Goal: Transaction & Acquisition: Purchase product/service

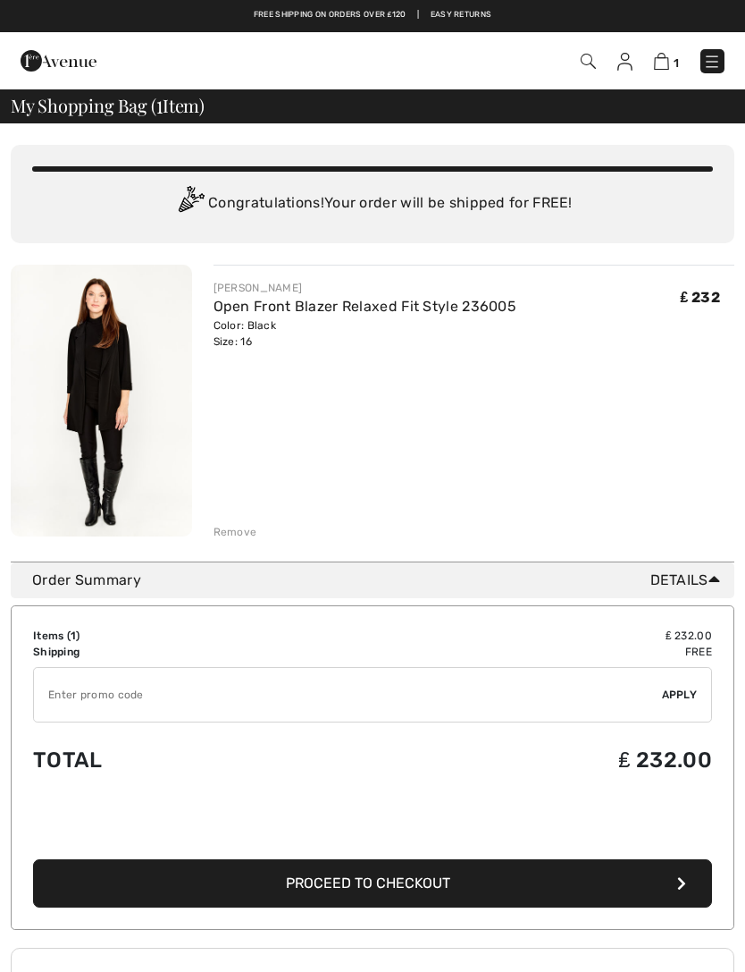
click at [89, 428] on img at bounding box center [101, 401] width 181 height 272
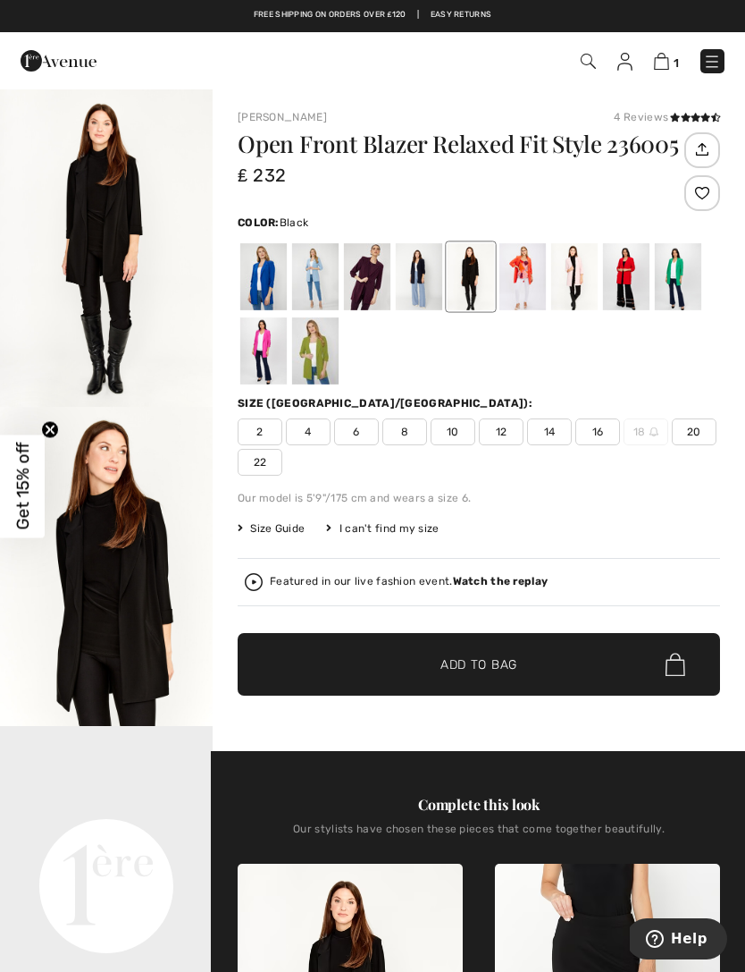
click at [248, 579] on img at bounding box center [254, 582] width 18 height 18
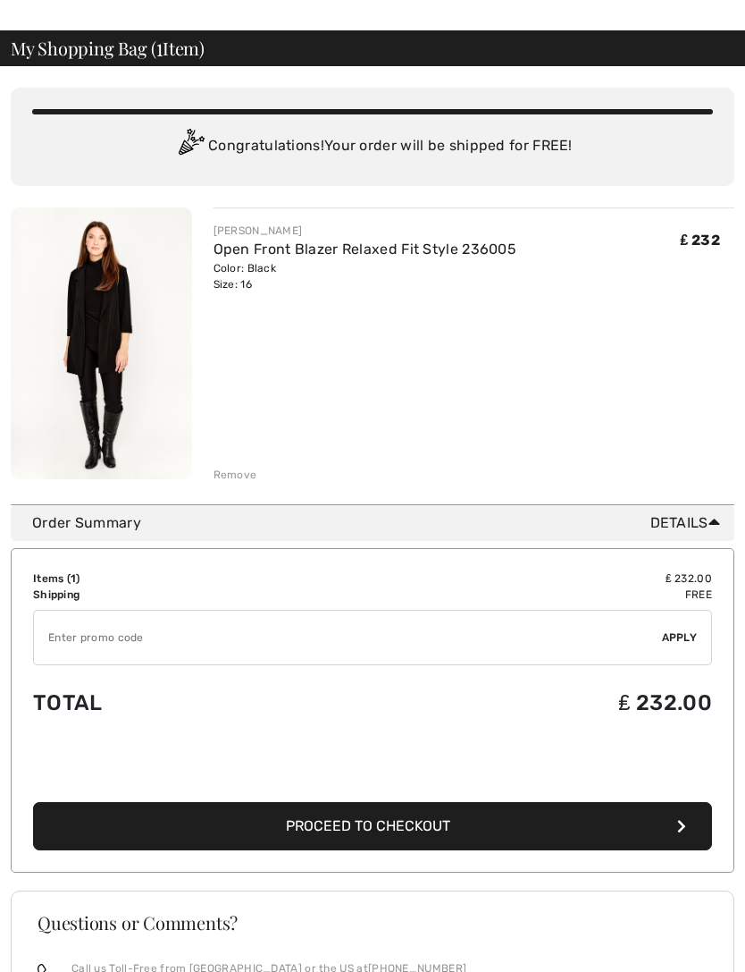
scroll to position [60, 0]
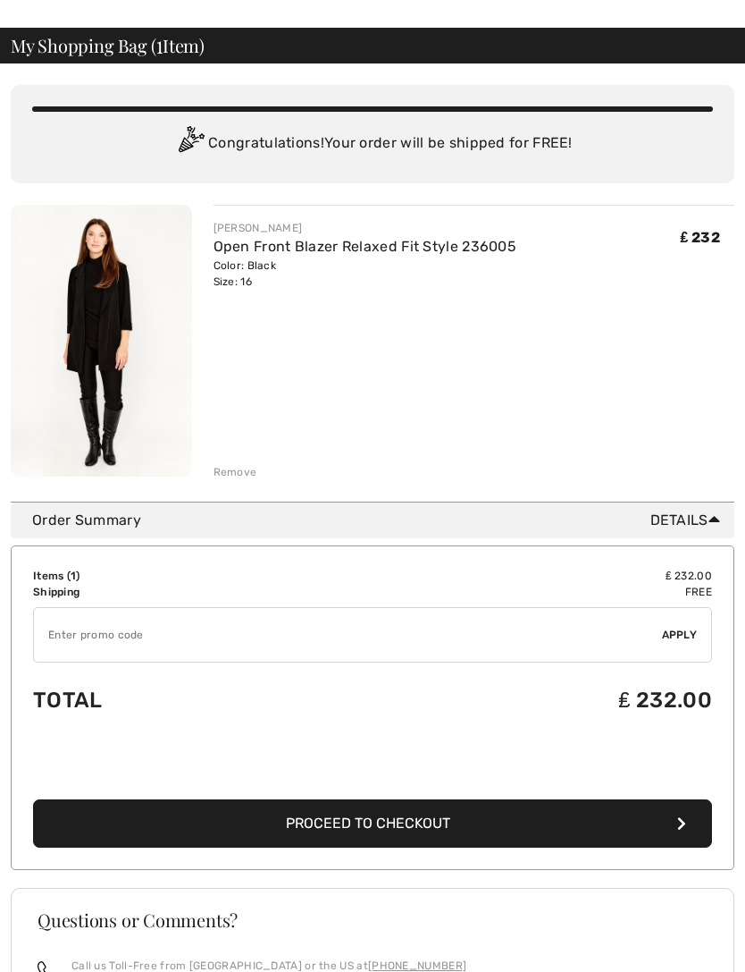
click at [93, 316] on img at bounding box center [101, 341] width 181 height 272
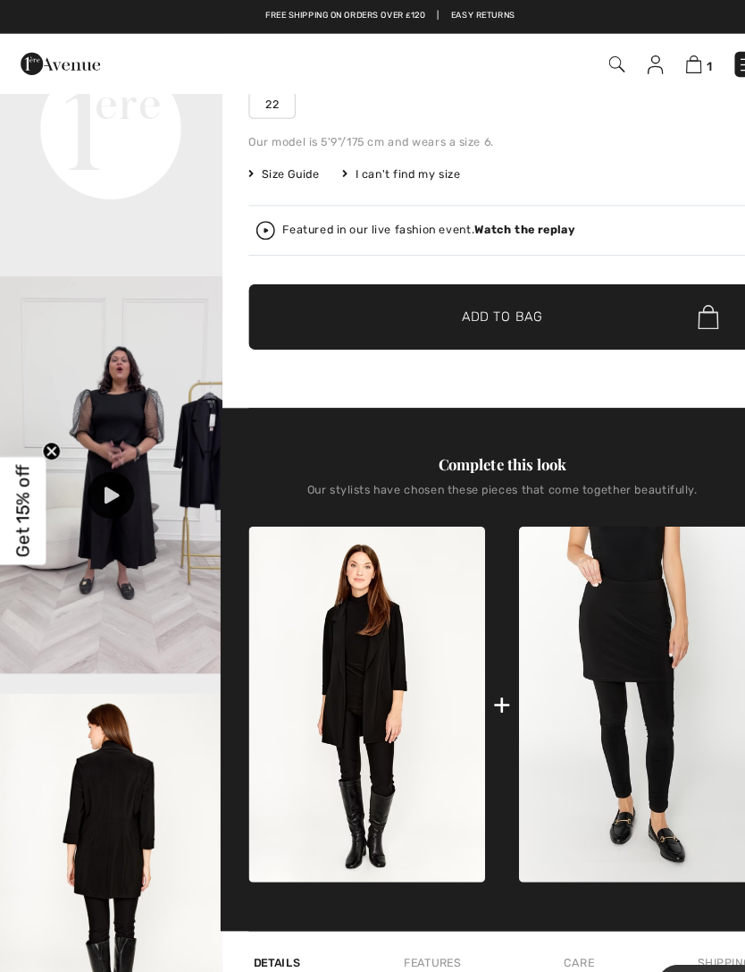
click at [667, 69] on img at bounding box center [661, 61] width 15 height 17
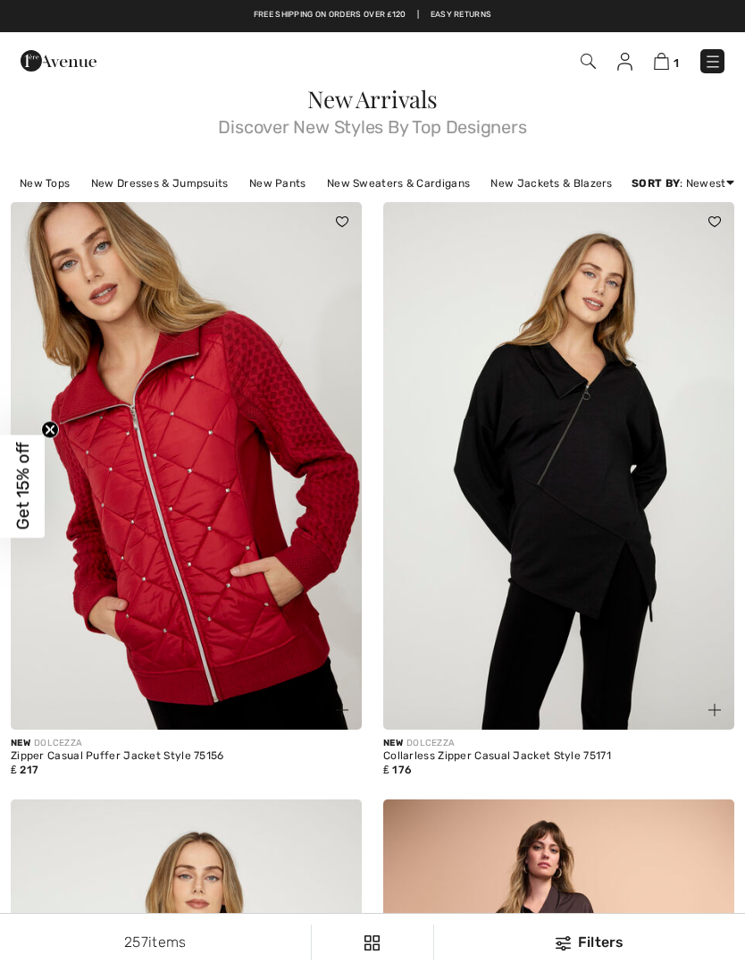
click at [668, 56] on img at bounding box center [661, 61] width 15 height 17
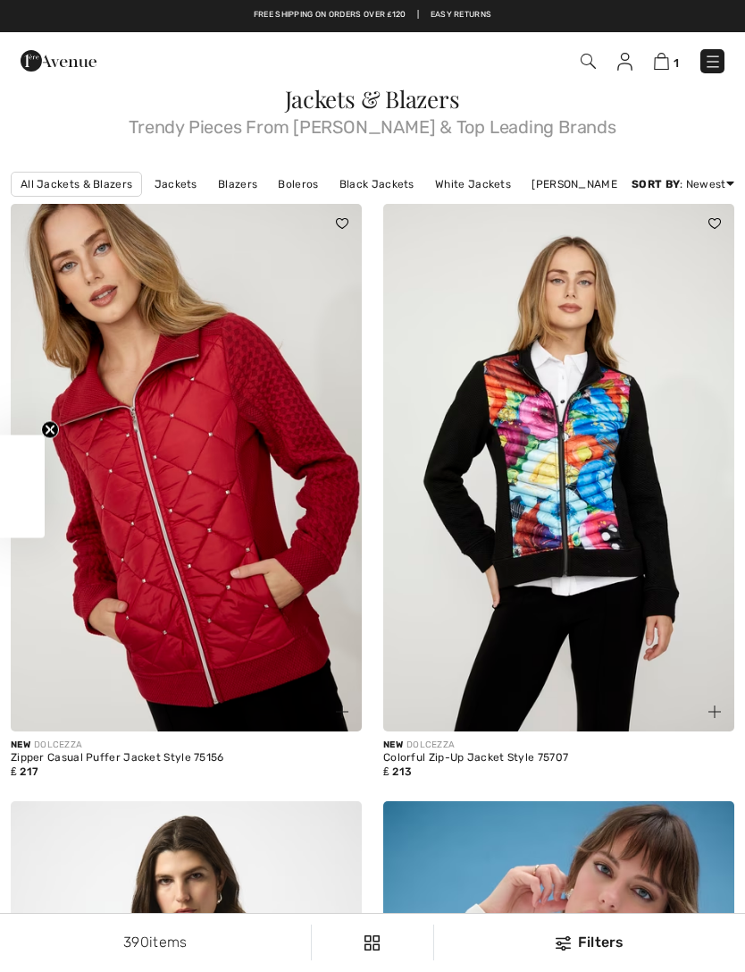
checkbox input "true"
click at [43, 113] on span "Trendy Pieces From Joseph Ribkoff & Top Leading Brands" at bounding box center [373, 123] width 724 height 25
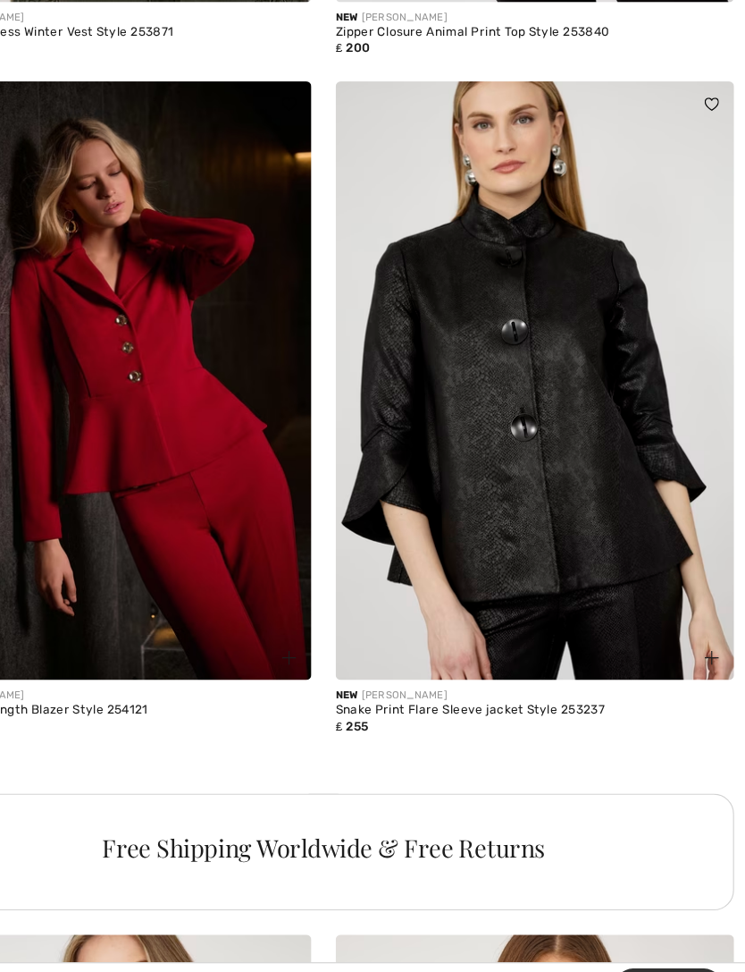
scroll to position [3142, 0]
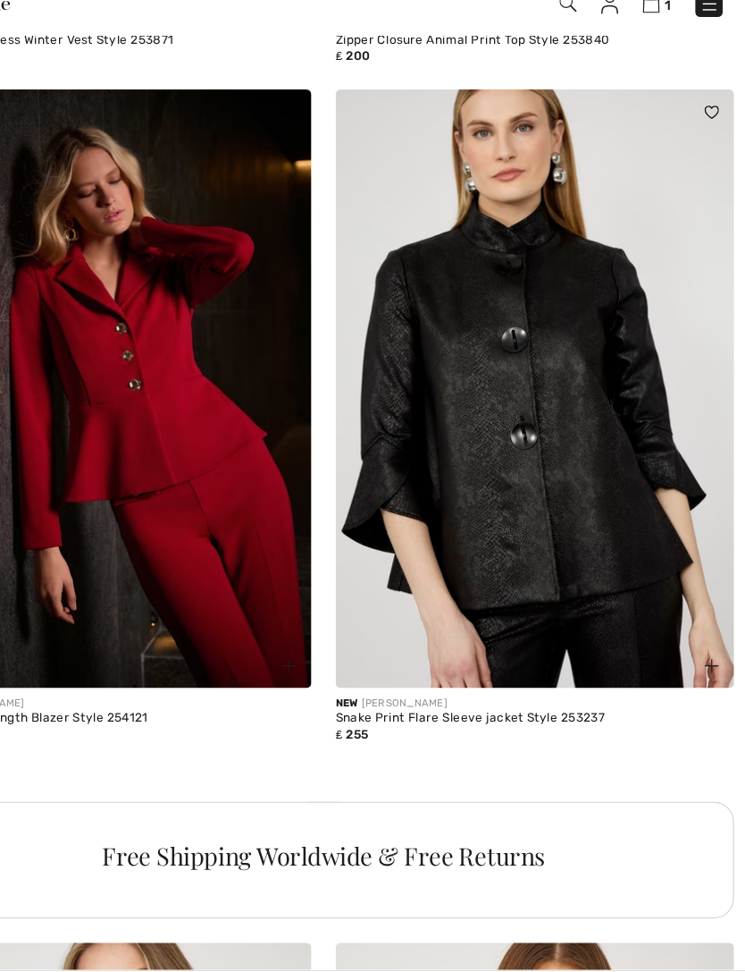
click at [526, 456] on img at bounding box center [558, 400] width 351 height 527
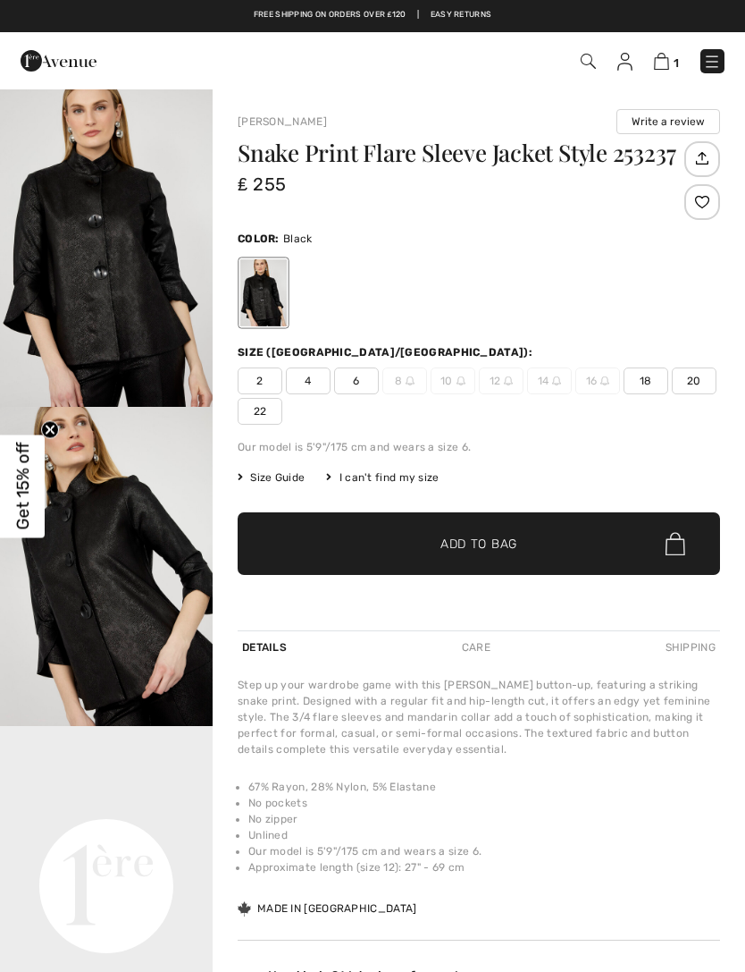
checkbox input "true"
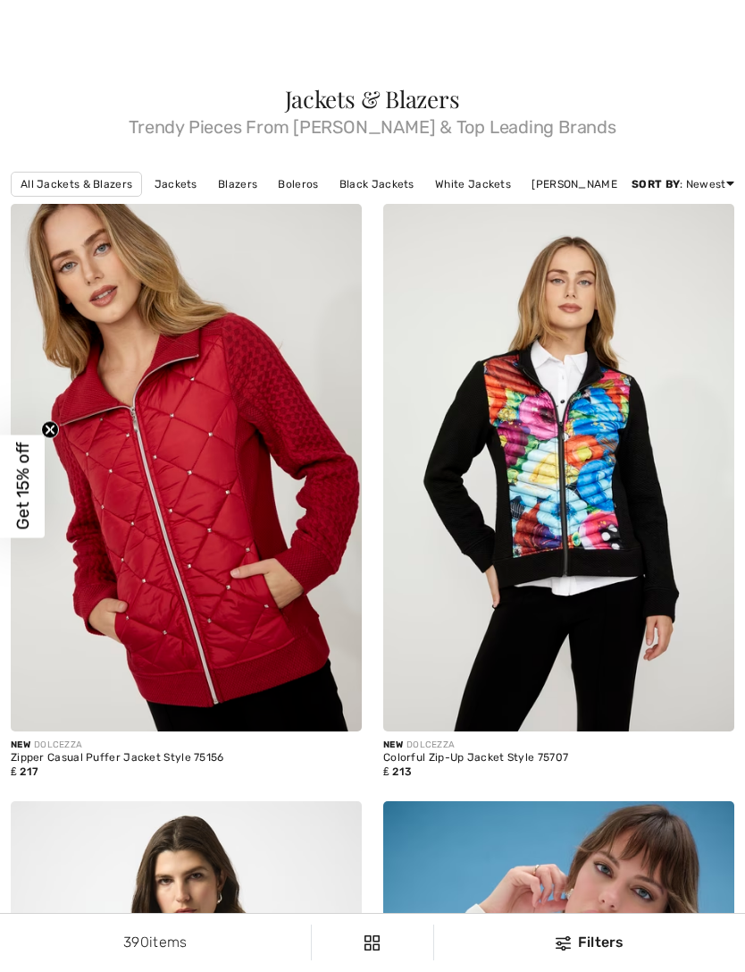
checkbox input "true"
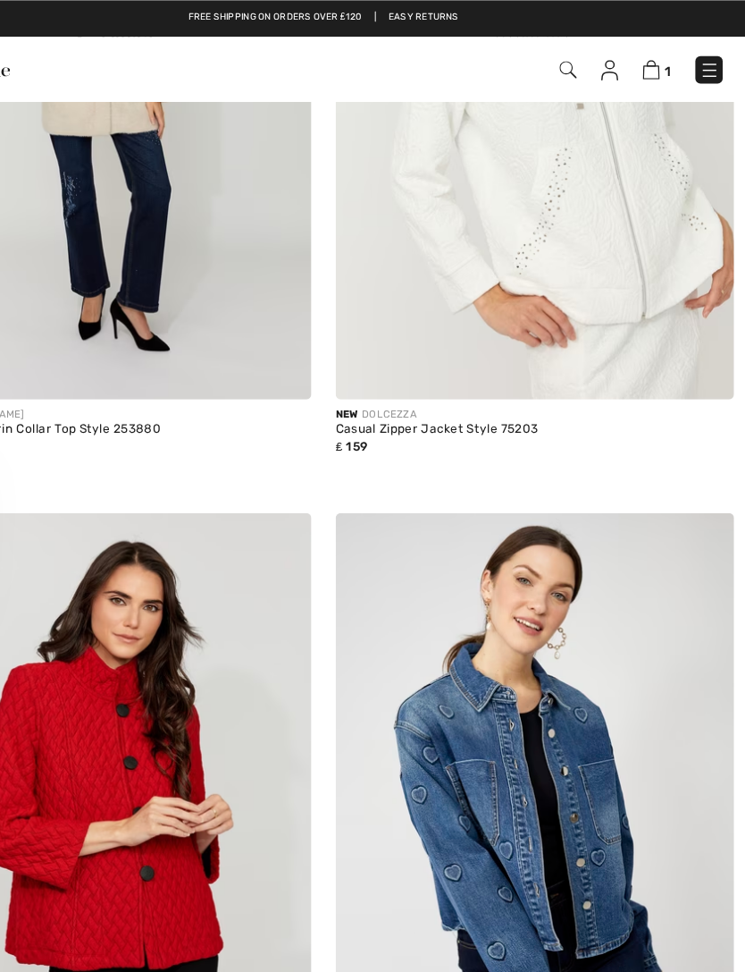
scroll to position [4802, 0]
click at [581, 62] on img at bounding box center [588, 61] width 15 height 15
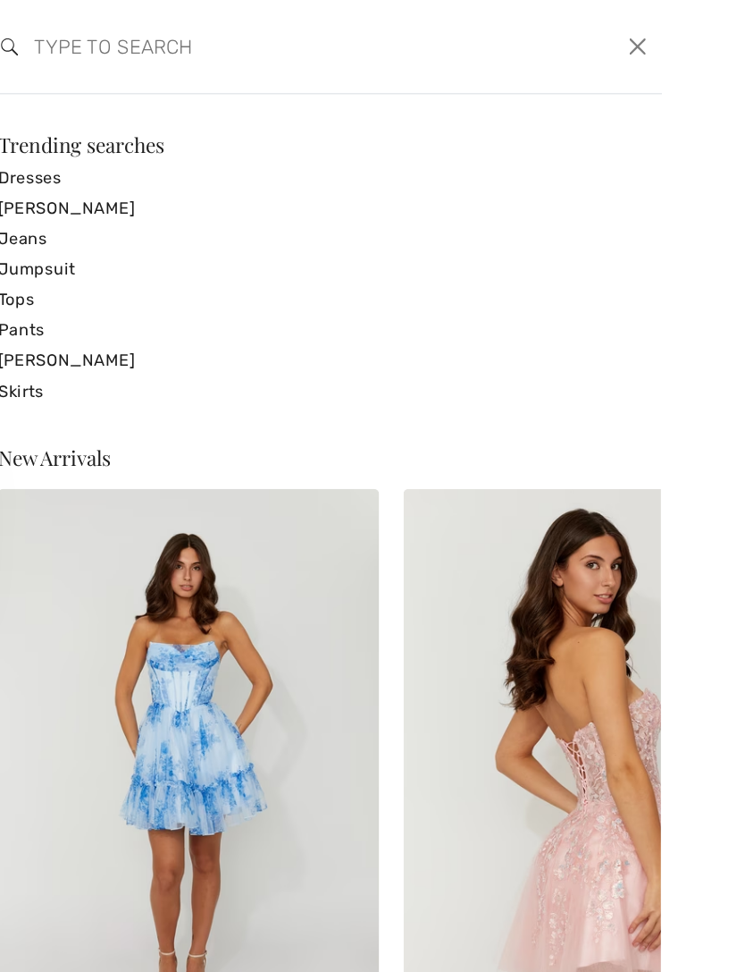
click at [104, 46] on input "search" at bounding box center [309, 41] width 410 height 54
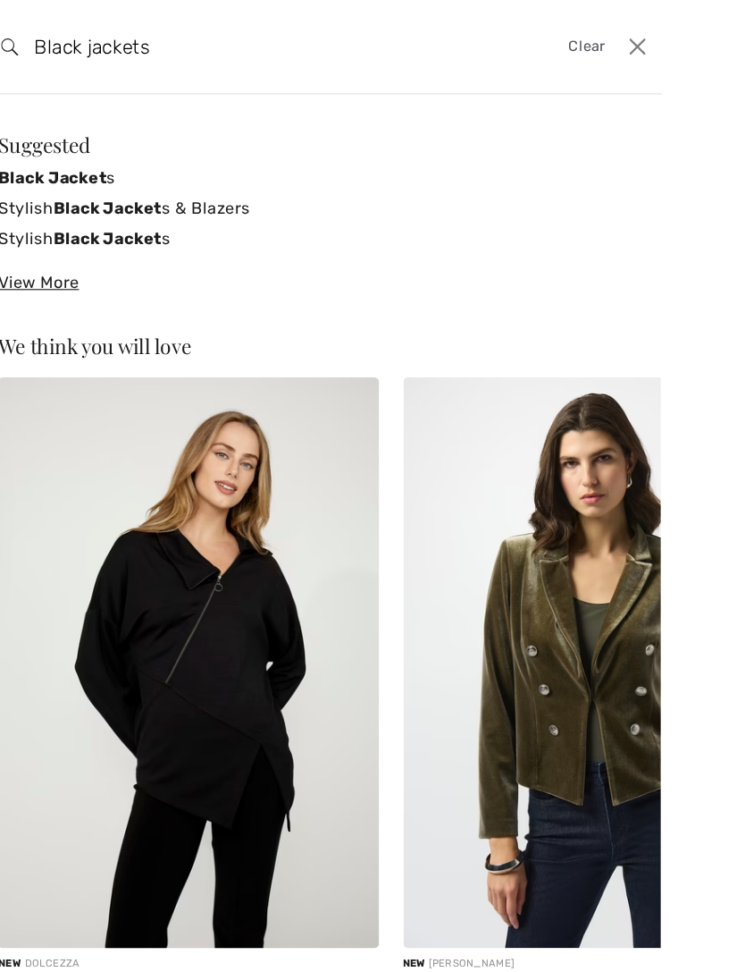
type input "Black jackets"
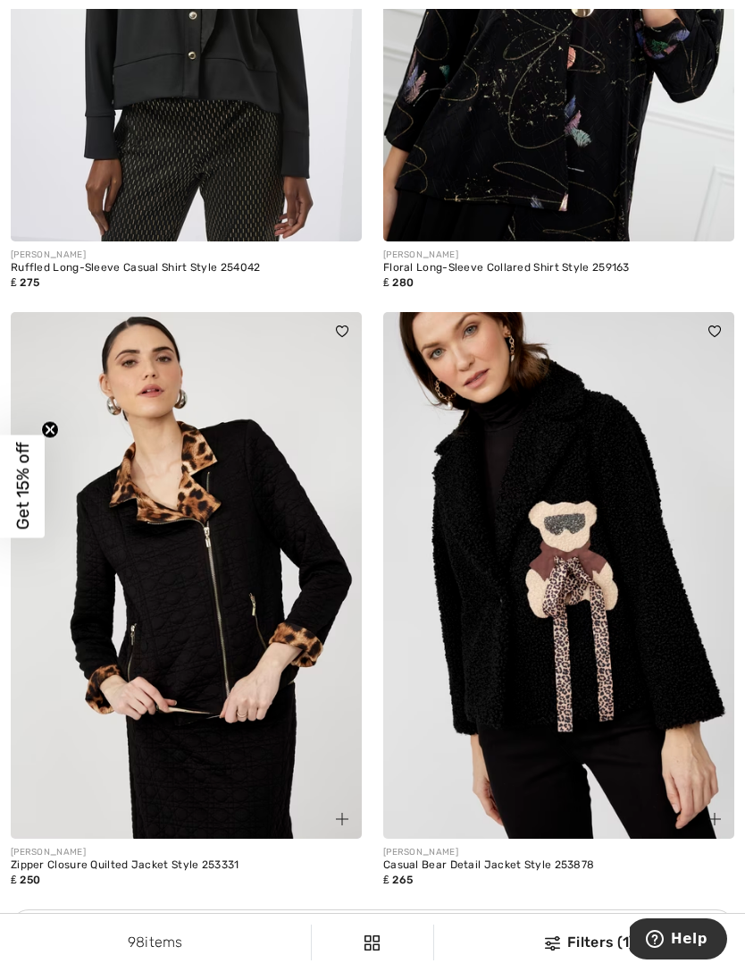
scroll to position [6762, 0]
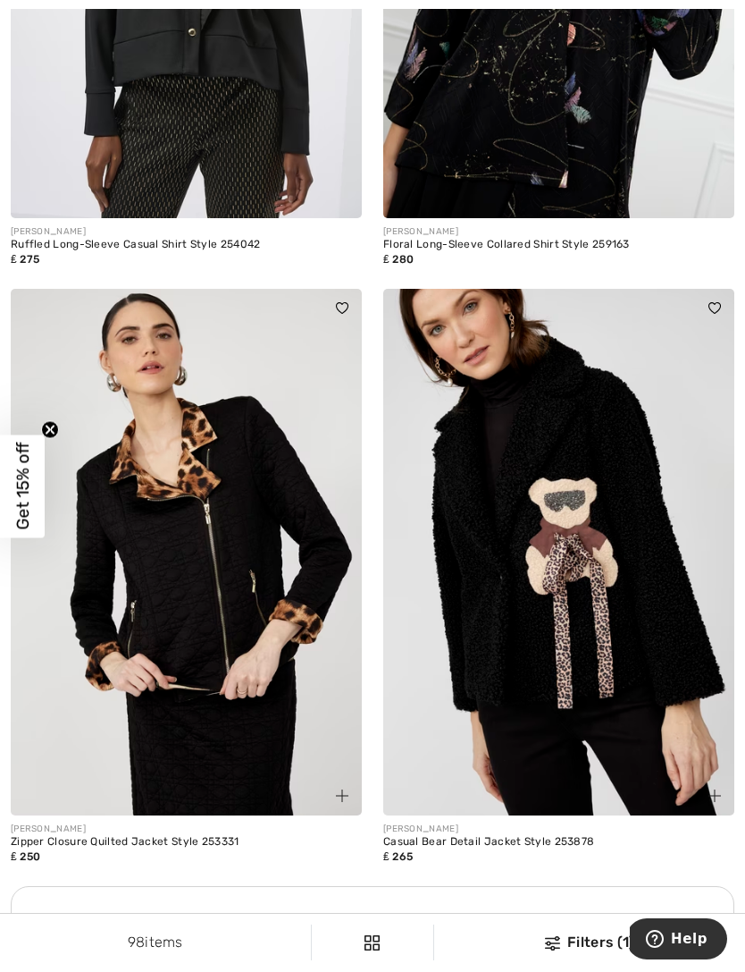
click at [124, 646] on img at bounding box center [186, 552] width 351 height 527
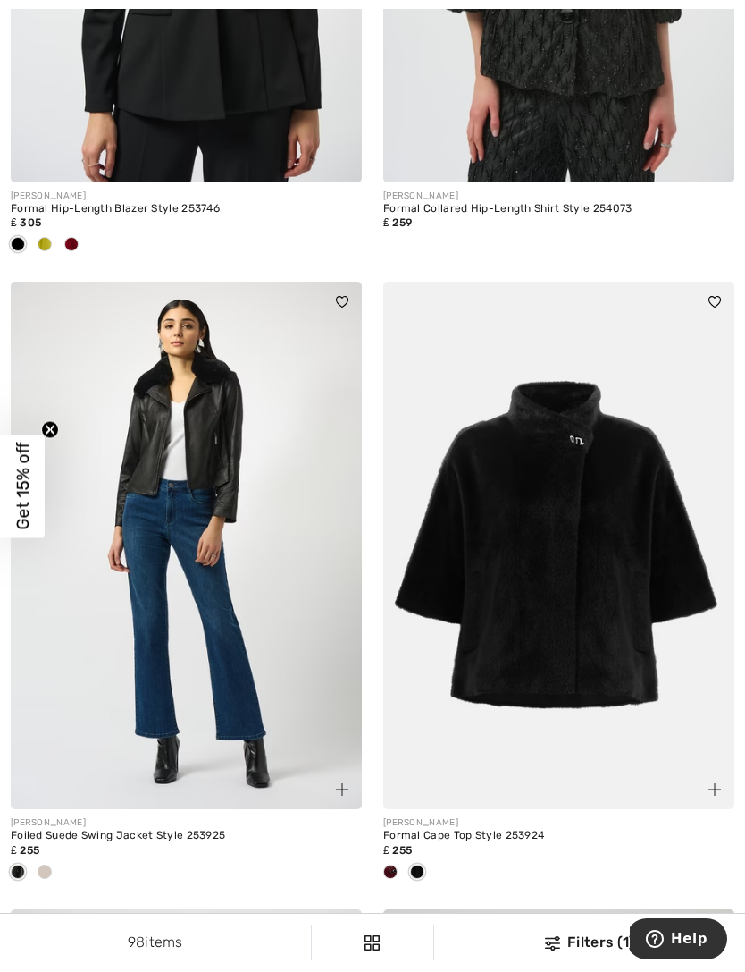
scroll to position [8265, 0]
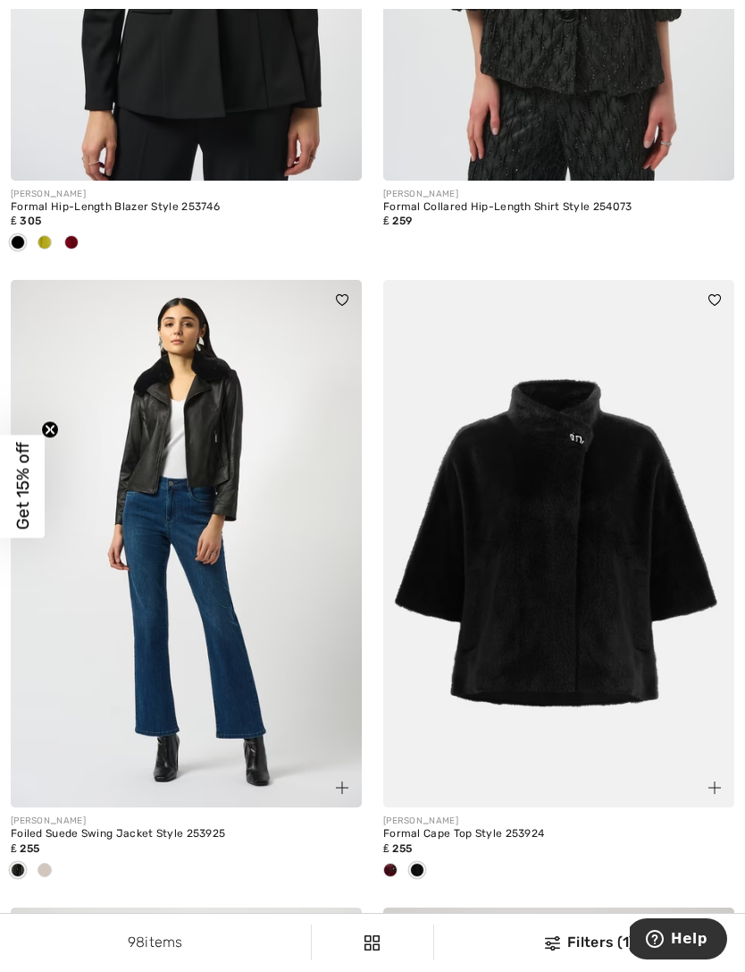
click at [656, 557] on img at bounding box center [558, 543] width 351 height 527
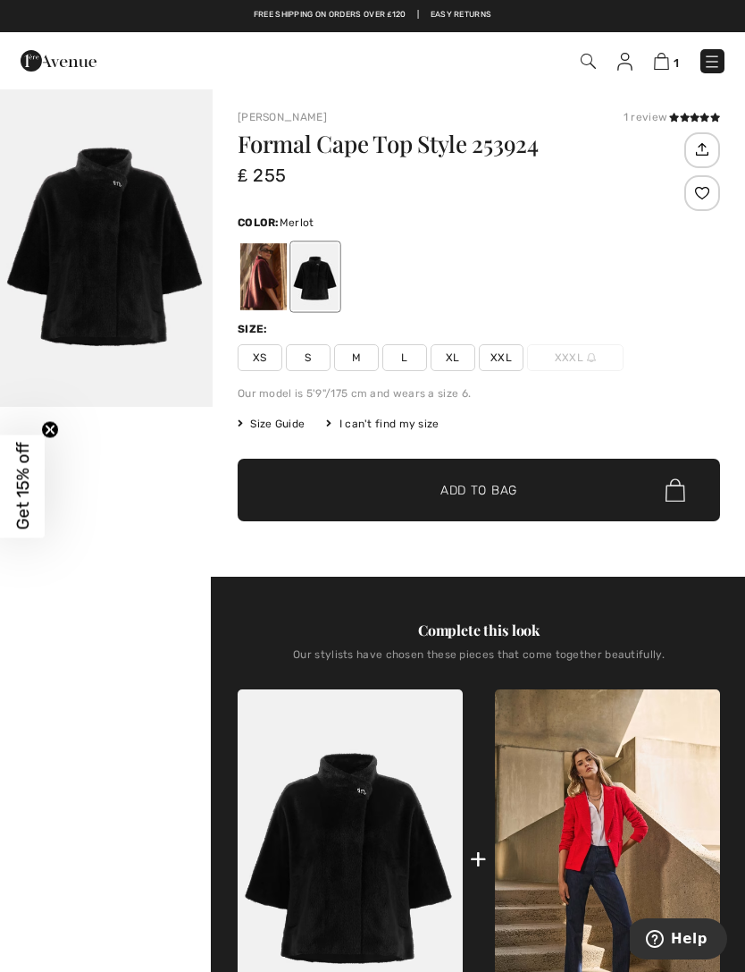
click at [246, 275] on div at bounding box center [263, 276] width 46 height 67
click at [88, 211] on img "1 / 1" at bounding box center [106, 247] width 213 height 319
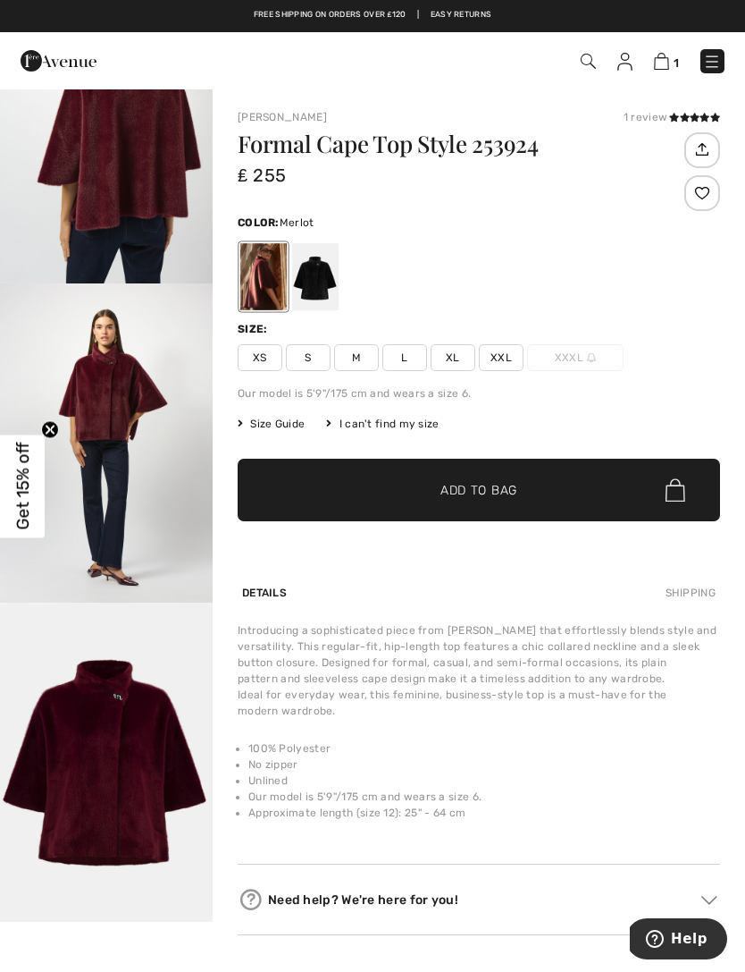
click at [325, 273] on div at bounding box center [315, 276] width 46 height 67
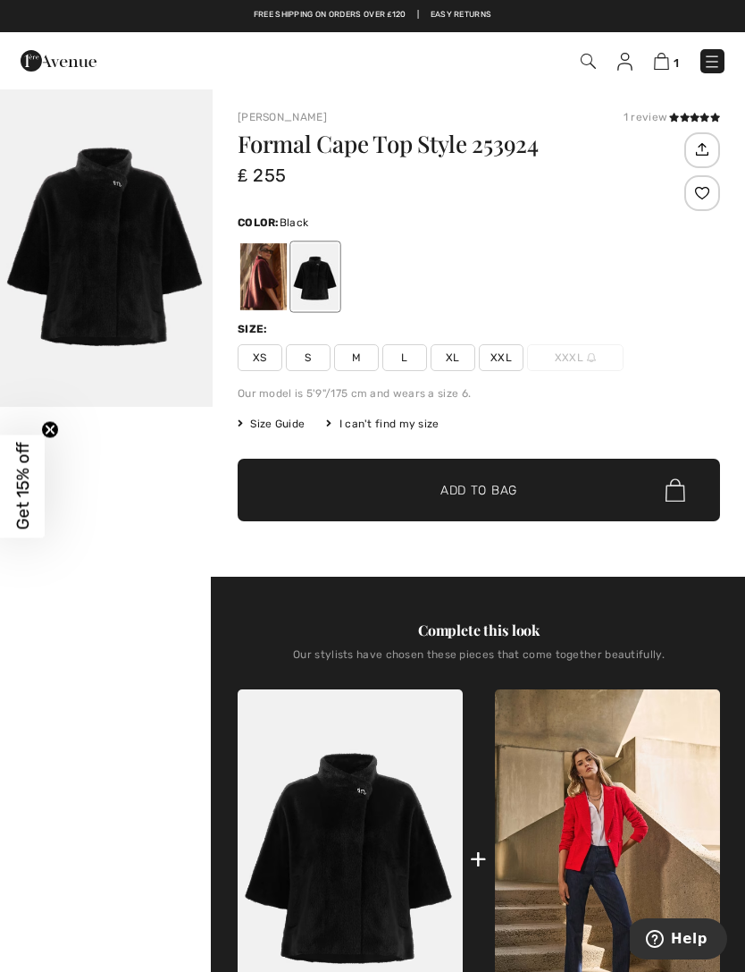
click at [312, 290] on div at bounding box center [315, 276] width 46 height 67
click at [78, 246] on img "1 / 1" at bounding box center [106, 247] width 213 height 319
click at [268, 289] on div at bounding box center [263, 276] width 46 height 67
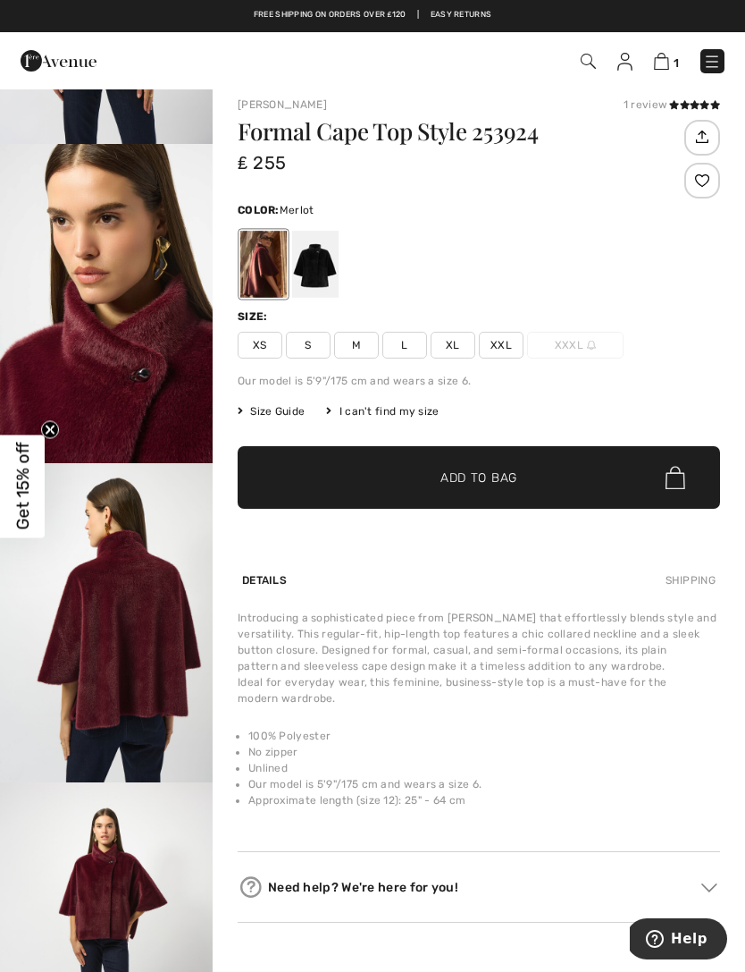
scroll to position [15, 0]
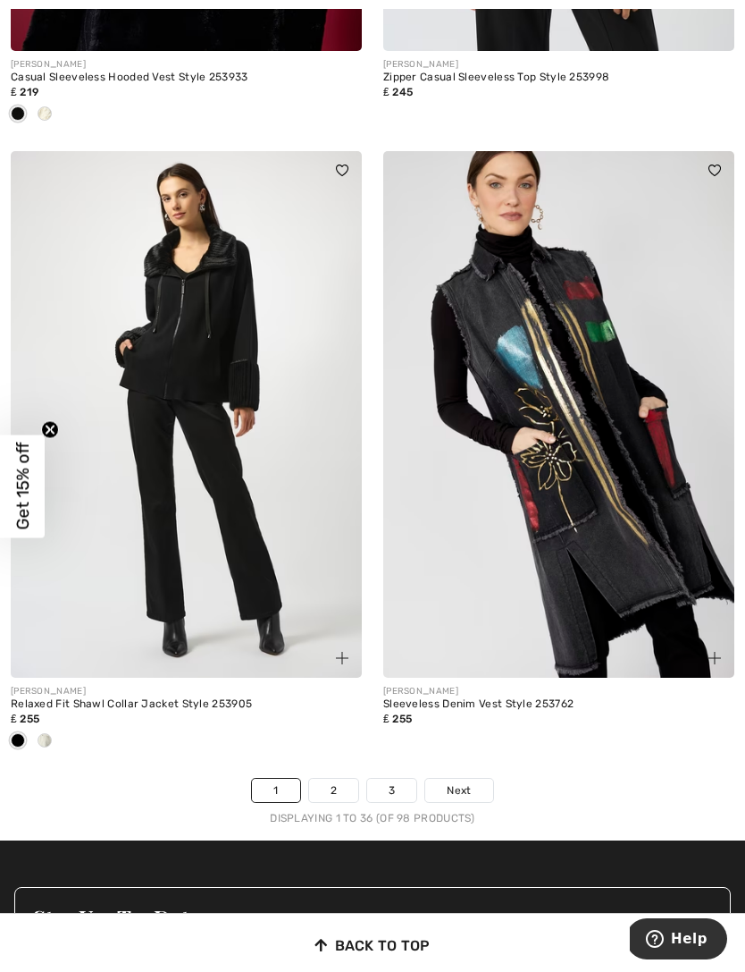
scroll to position [10871, 0]
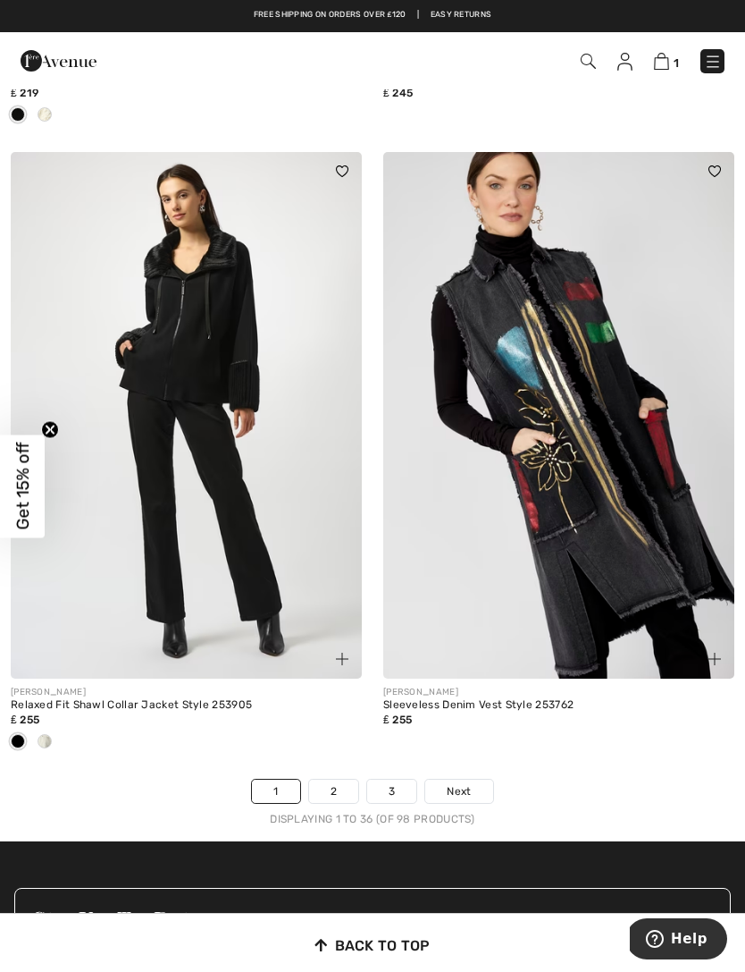
click at [332, 789] on link "2" at bounding box center [333, 790] width 49 height 23
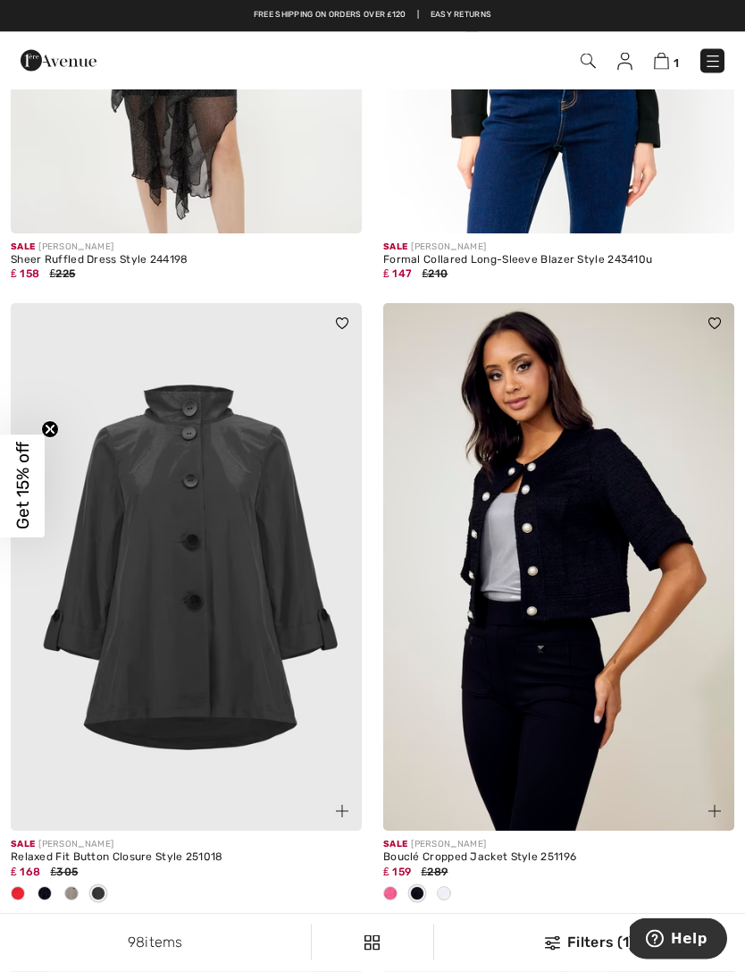
scroll to position [8268, 0]
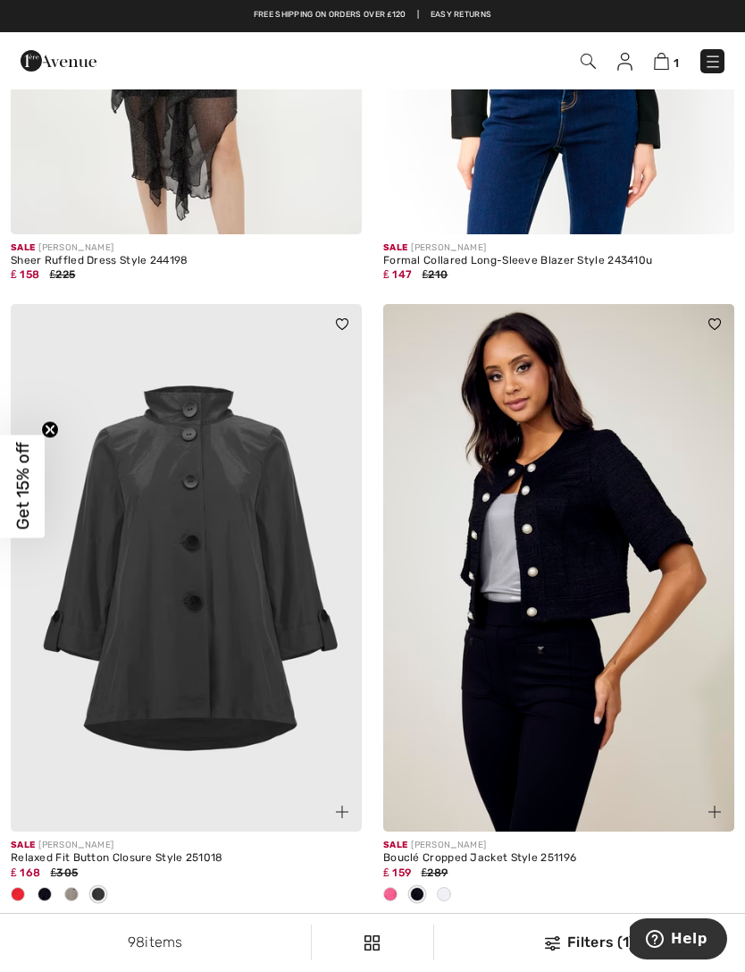
click at [122, 493] on img at bounding box center [186, 567] width 351 height 527
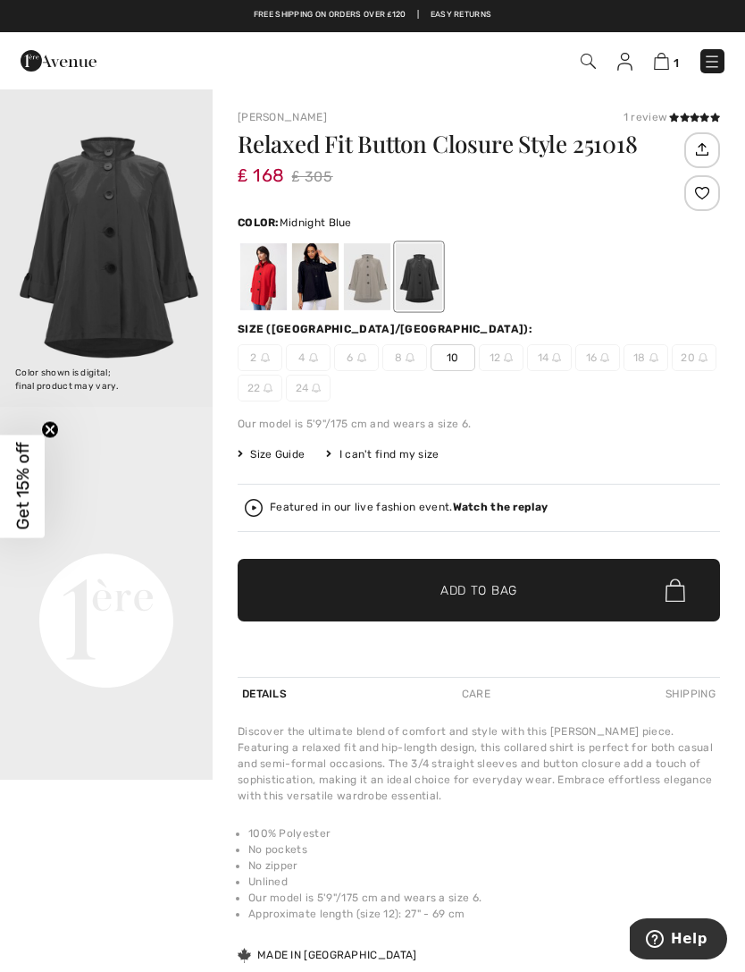
click at [312, 280] on div at bounding box center [315, 276] width 46 height 67
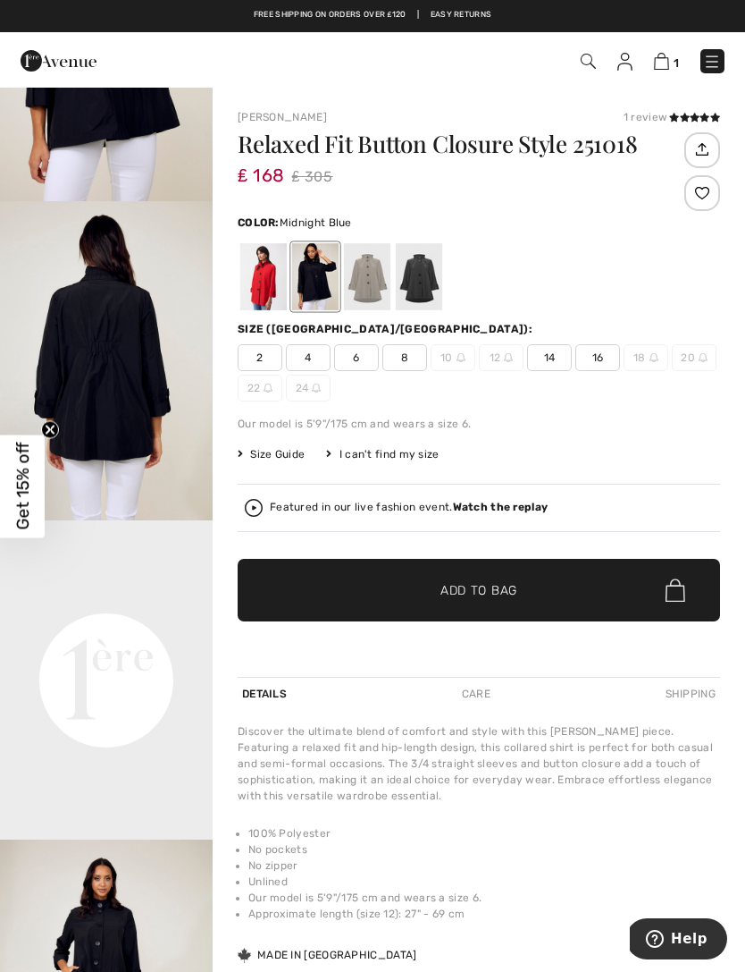
scroll to position [222, 0]
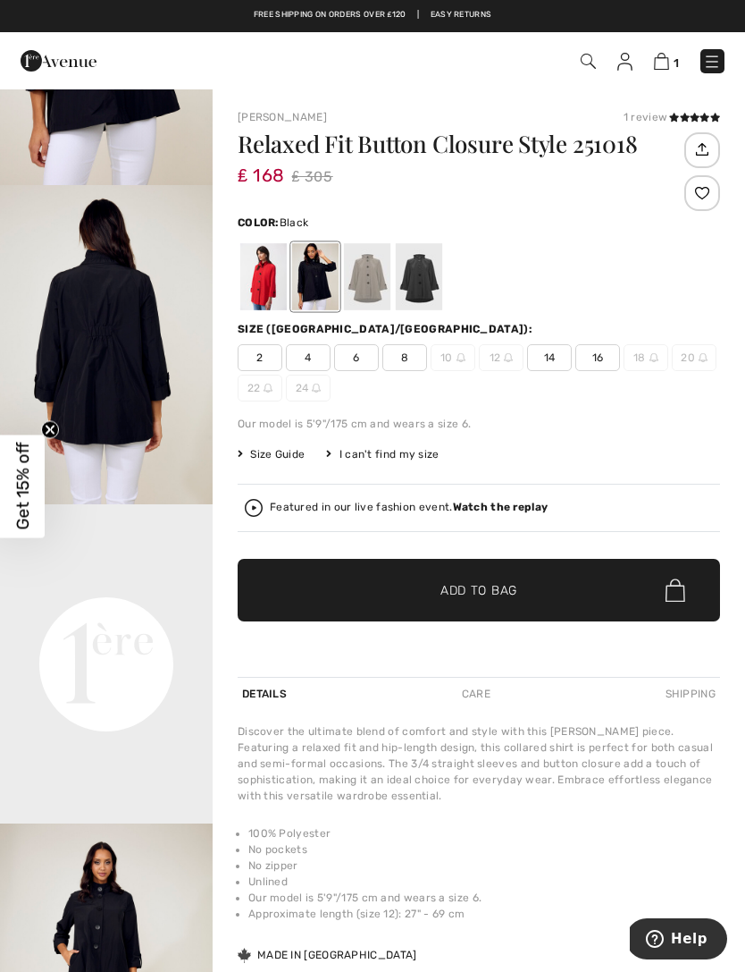
click at [413, 258] on div at bounding box center [419, 276] width 46 height 67
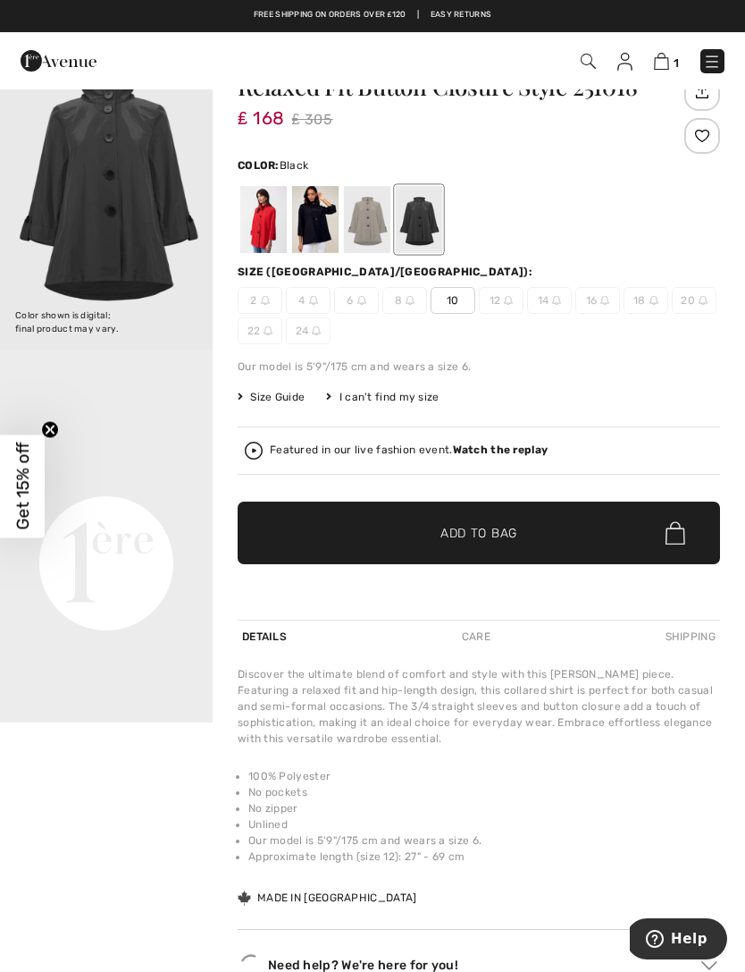
scroll to position [53, 0]
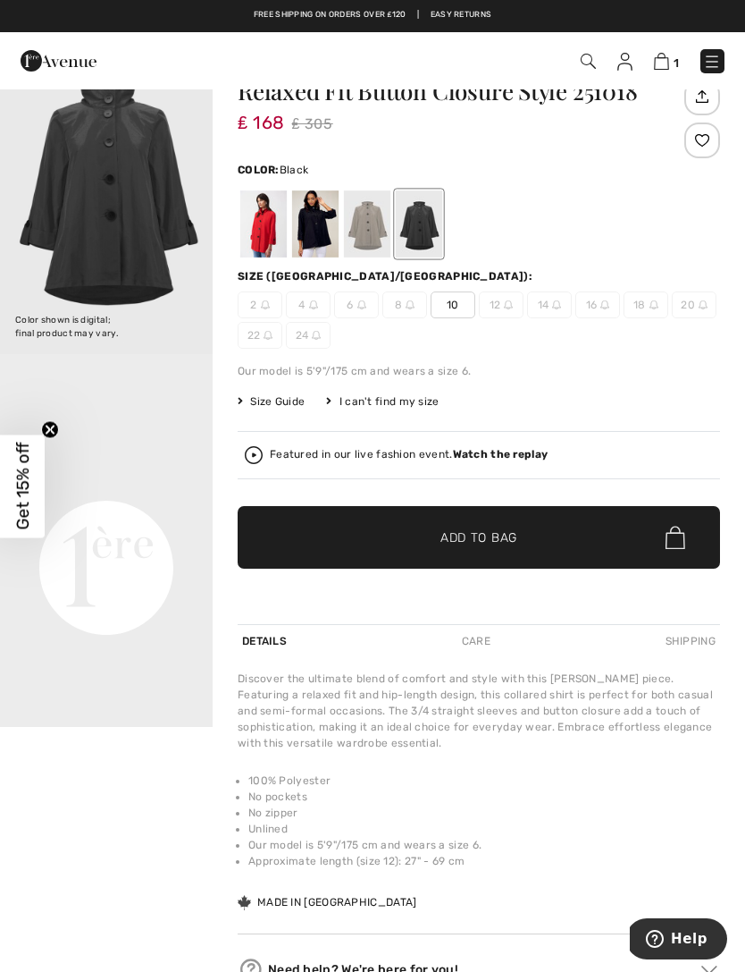
click at [315, 229] on div at bounding box center [315, 223] width 46 height 67
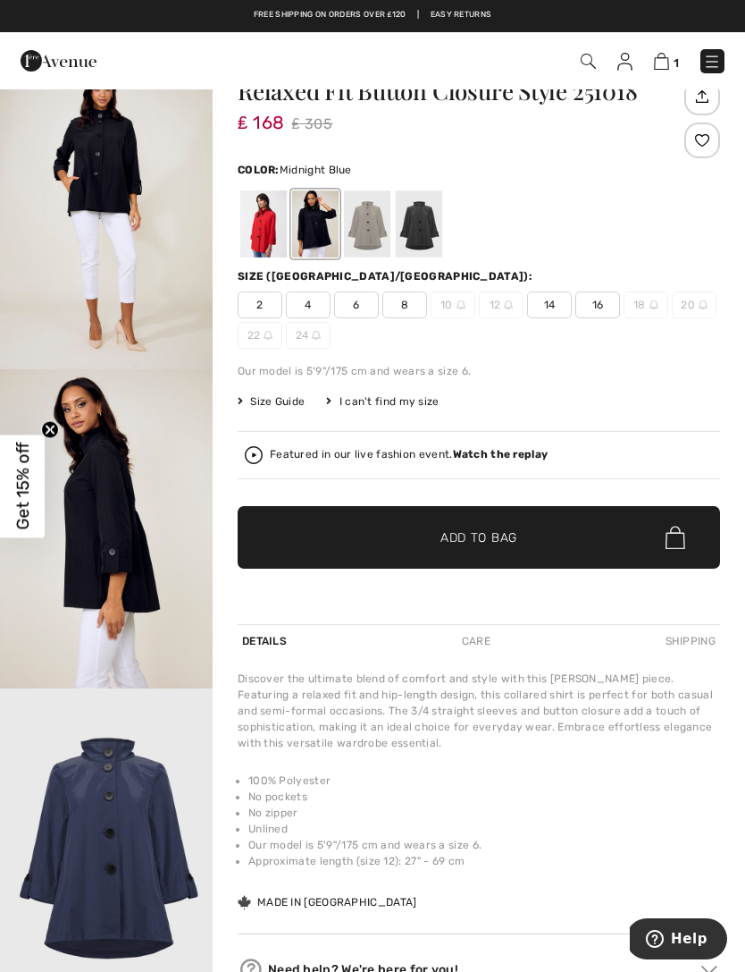
scroll to position [1007, 0]
click at [427, 212] on div at bounding box center [419, 223] width 46 height 67
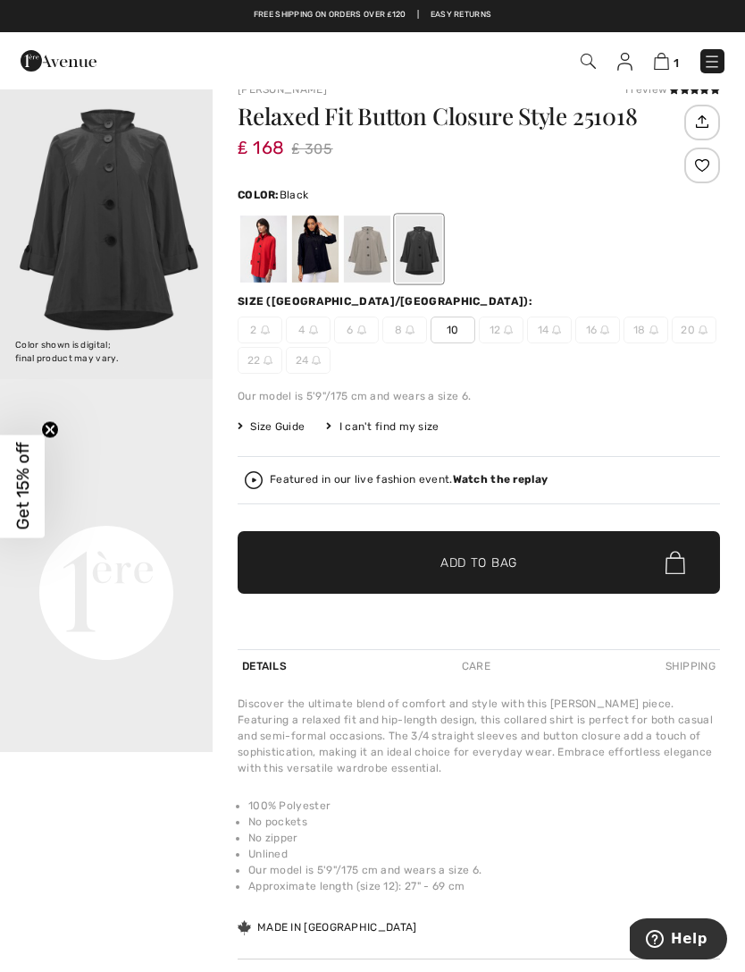
scroll to position [0, 0]
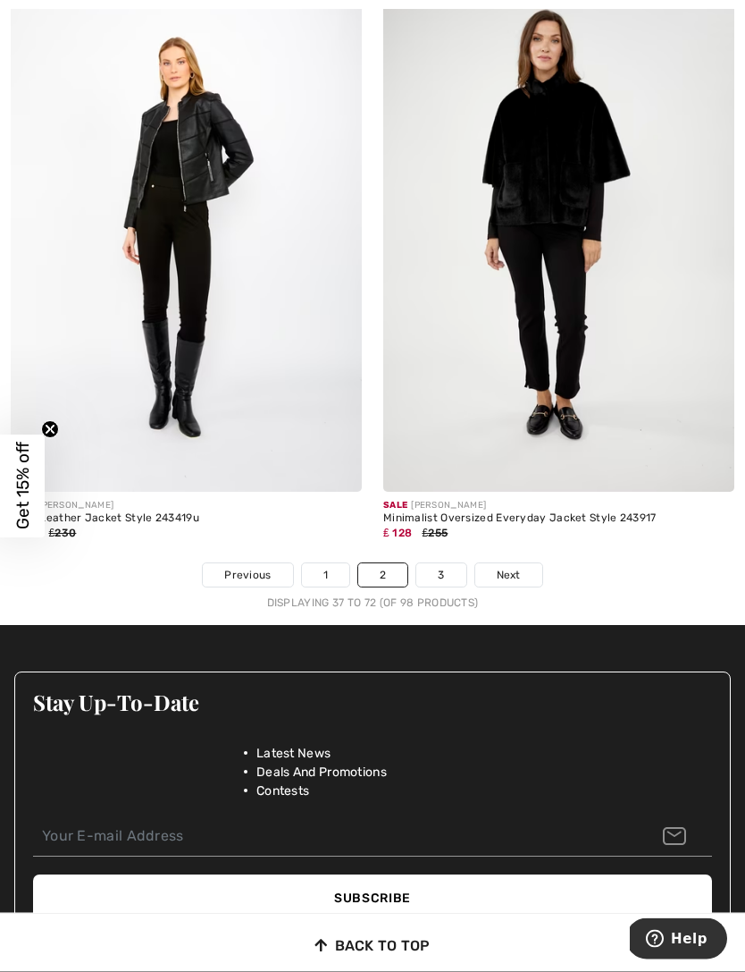
scroll to position [11085, 0]
click at [524, 568] on link "Next" at bounding box center [508, 574] width 67 height 23
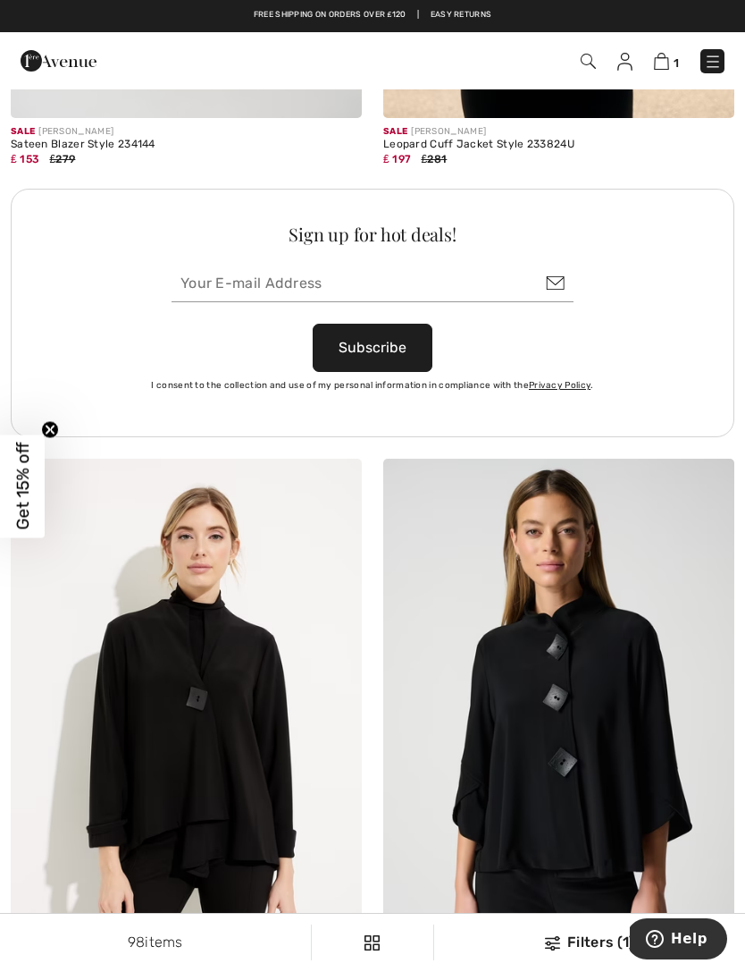
scroll to position [7427, 0]
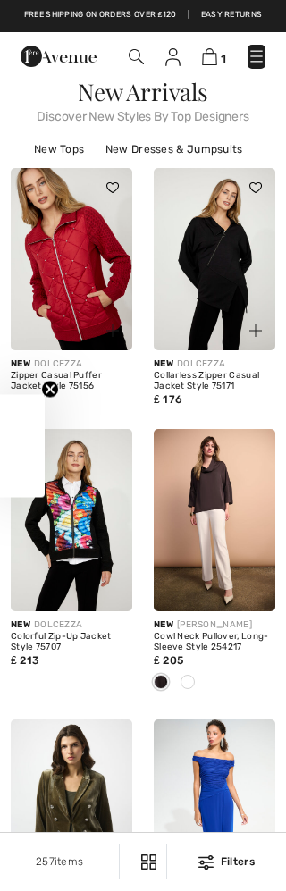
checkbox input "true"
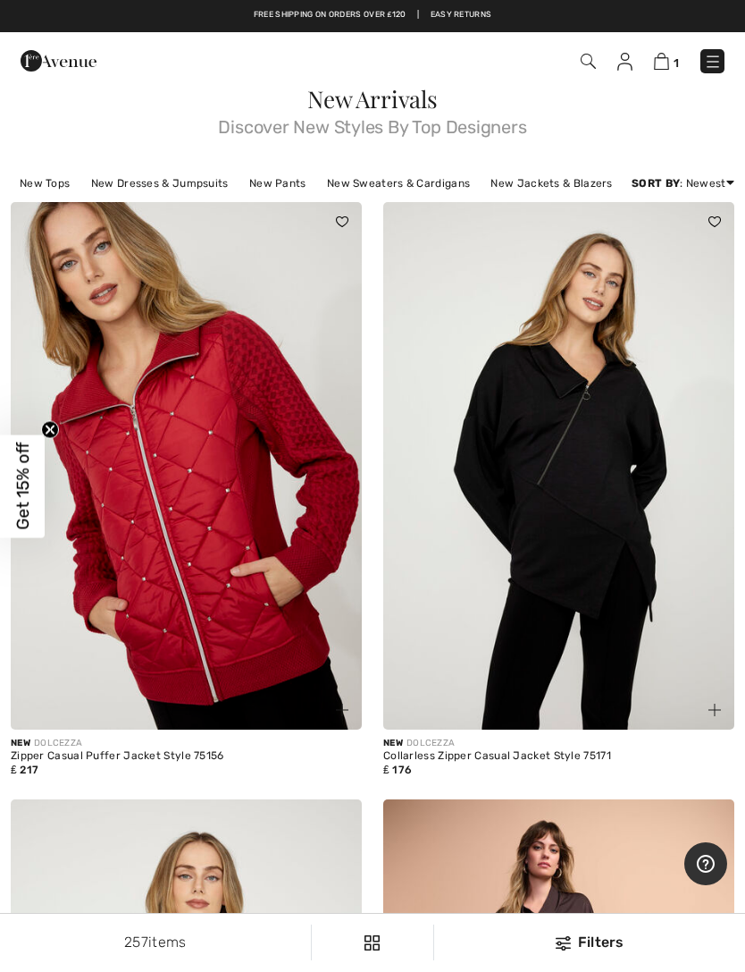
click at [285, 54] on img at bounding box center [661, 61] width 15 height 17
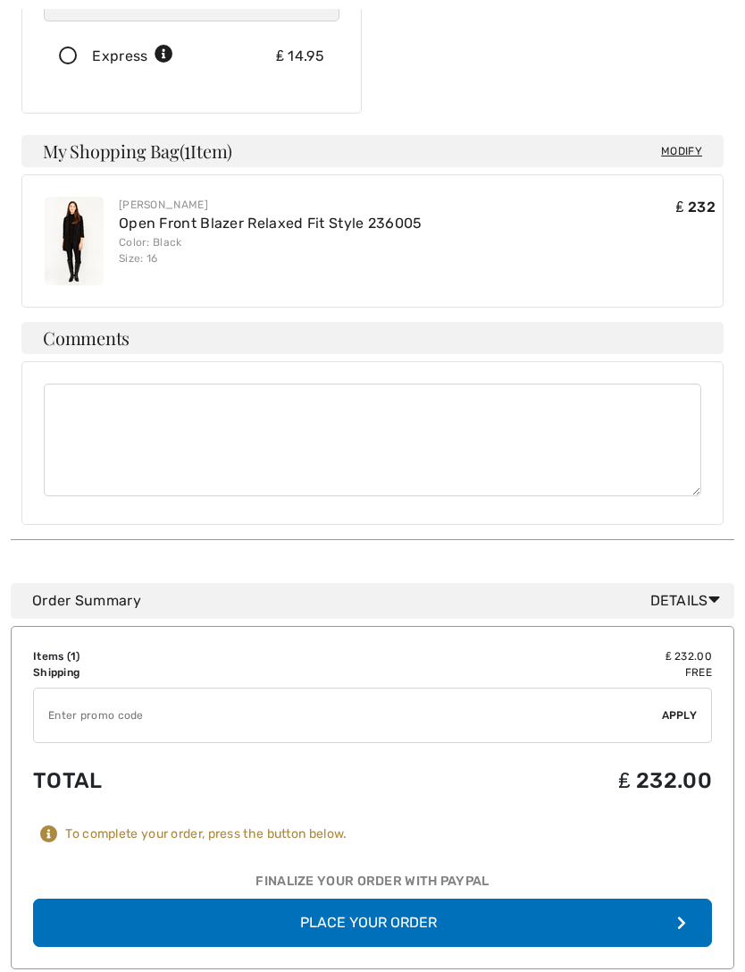
scroll to position [443, 0]
click at [57, 688] on input "TEXT" at bounding box center [348, 715] width 628 height 54
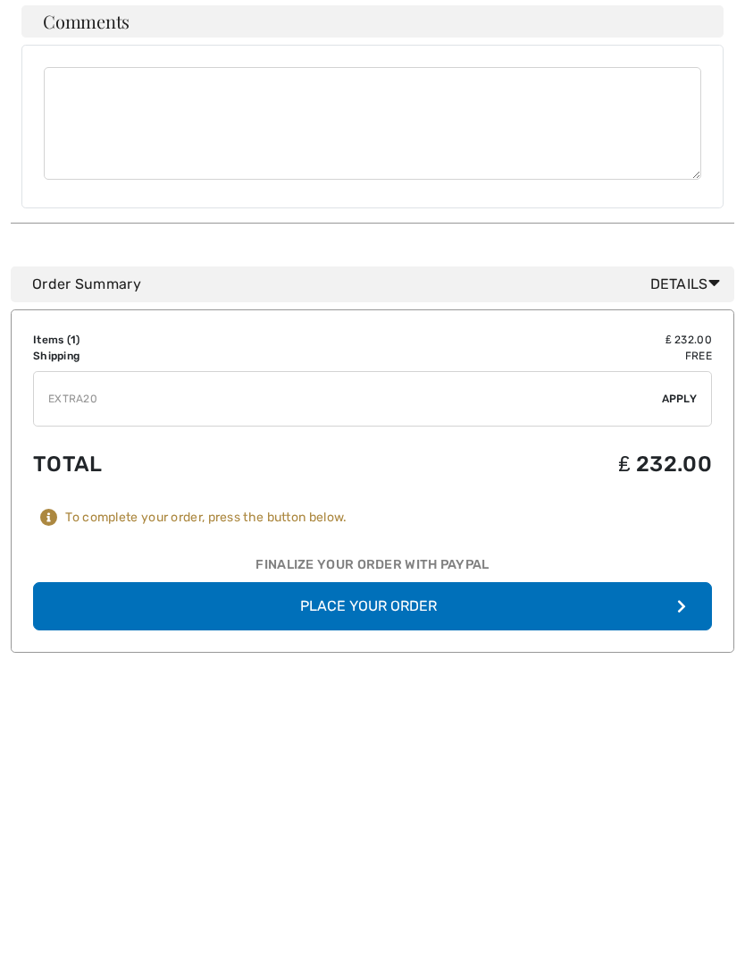
click at [657, 676] on input "TEXT" at bounding box center [348, 703] width 628 height 54
click at [677, 694] on span "Apply" at bounding box center [680, 702] width 36 height 16
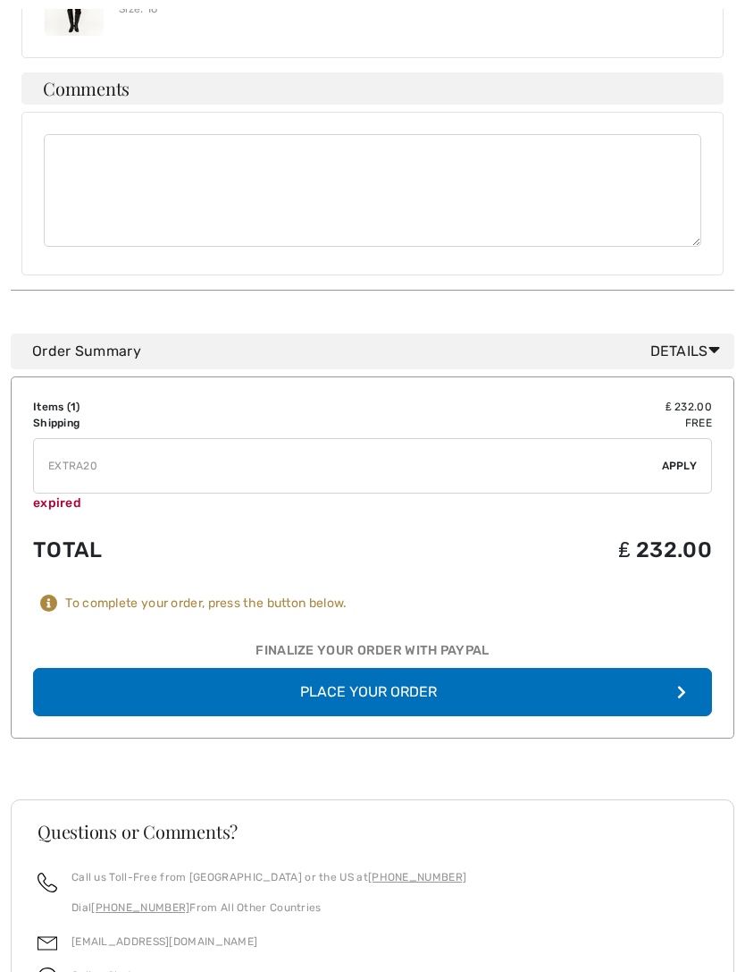
scroll to position [803, 0]
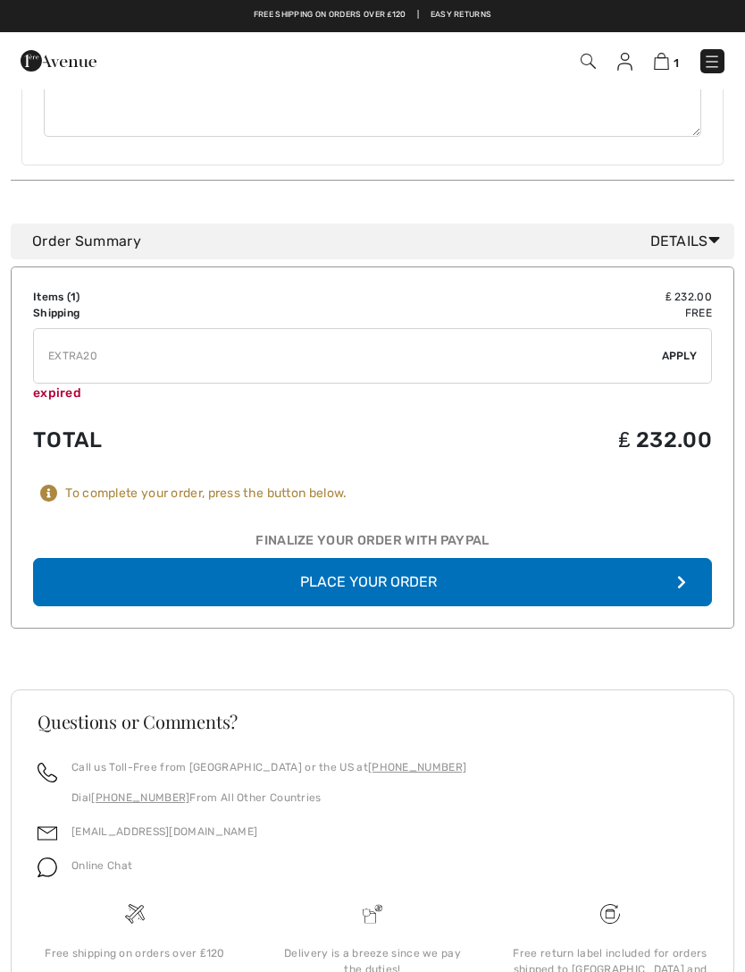
click at [123, 329] on input "TEXT" at bounding box center [348, 356] width 628 height 54
type input "E"
click at [677, 348] on span "Apply" at bounding box center [680, 356] width 36 height 16
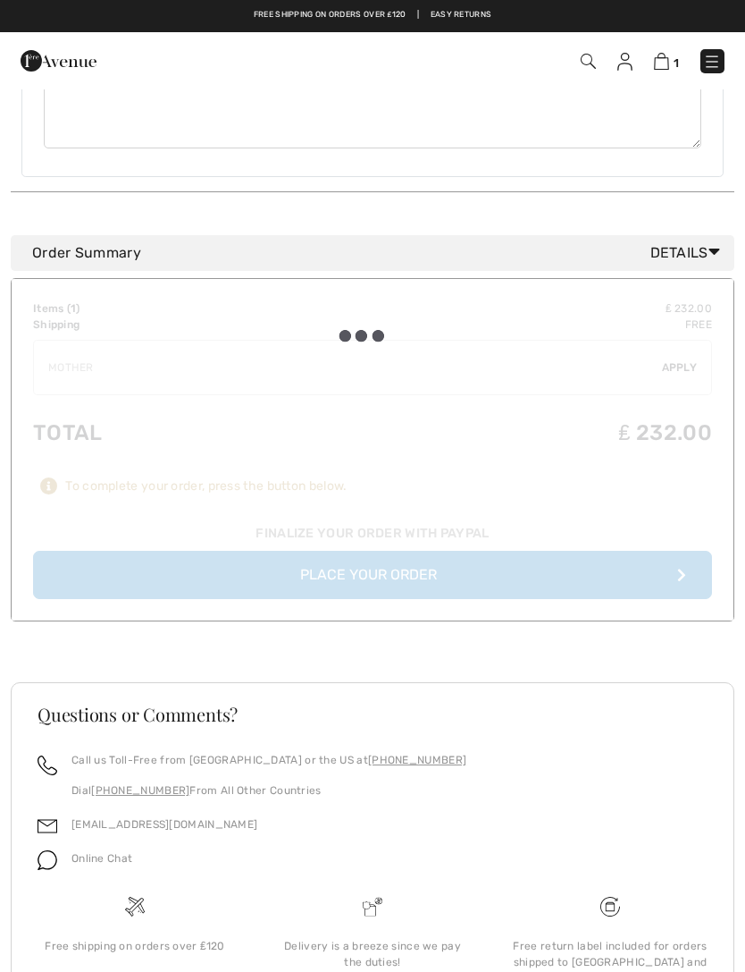
scroll to position [784, 0]
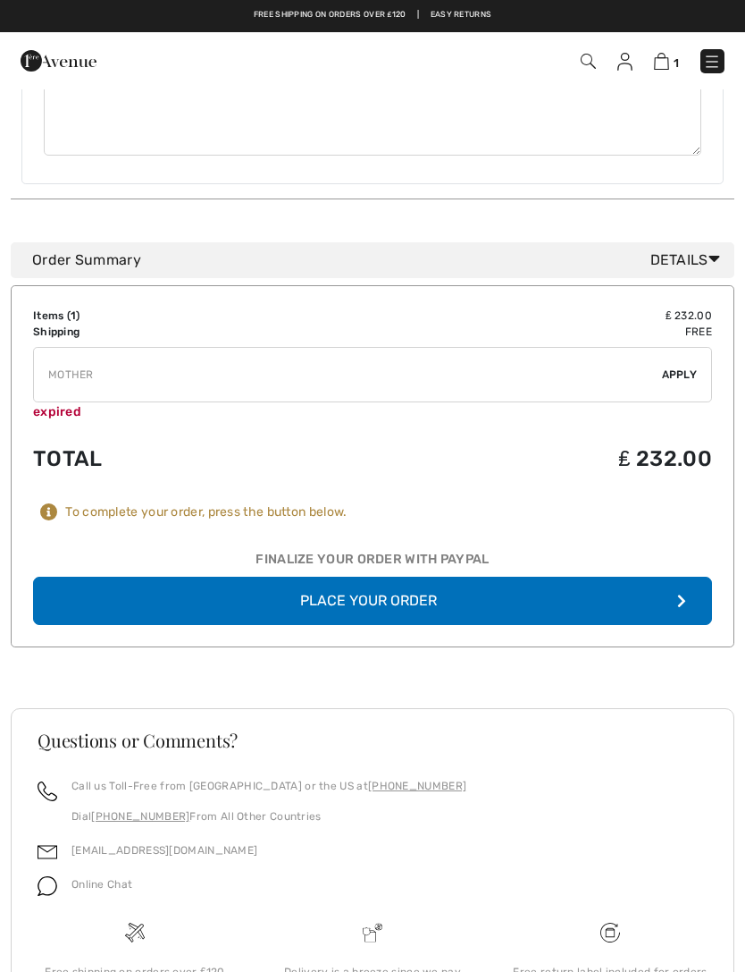
click at [114, 350] on input "TEXT" at bounding box center [348, 375] width 628 height 54
type input "M"
click at [660, 348] on input "TEXT" at bounding box center [348, 375] width 628 height 54
type input "V"
click at [660, 348] on input "TEXT" at bounding box center [348, 375] width 628 height 54
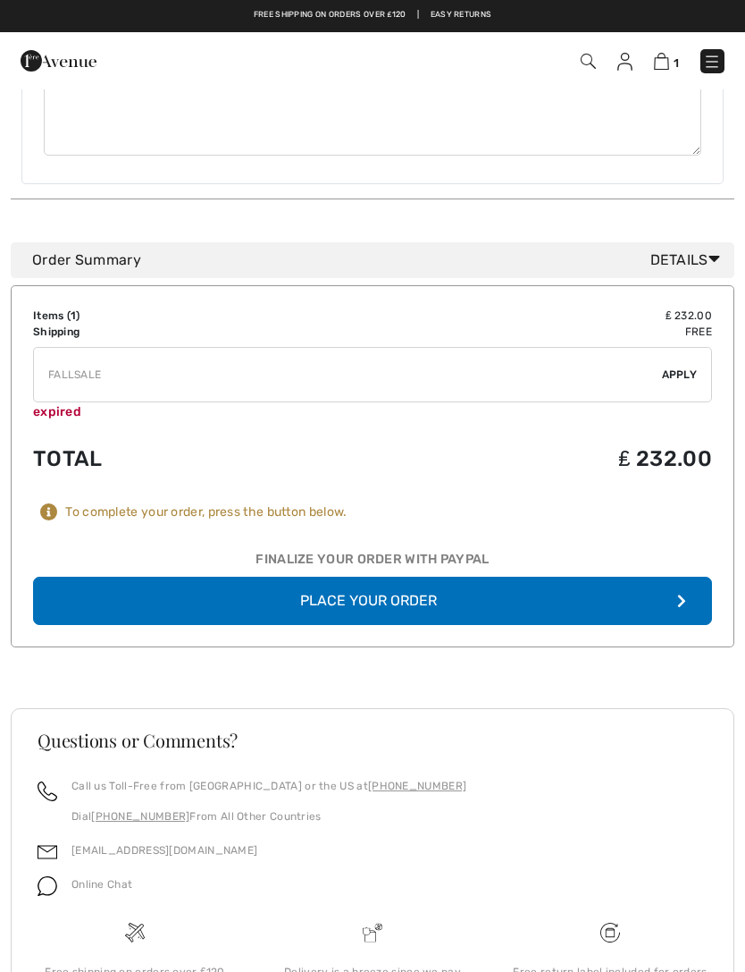
click at [686, 352] on div "✔ Apply Remove" at bounding box center [372, 374] width 679 height 55
click at [673, 366] on span "Apply" at bounding box center [680, 374] width 36 height 16
click at [113, 348] on input "TEXT" at bounding box center [348, 375] width 628 height 54
type input "F"
click at [675, 366] on span "Apply" at bounding box center [680, 374] width 36 height 16
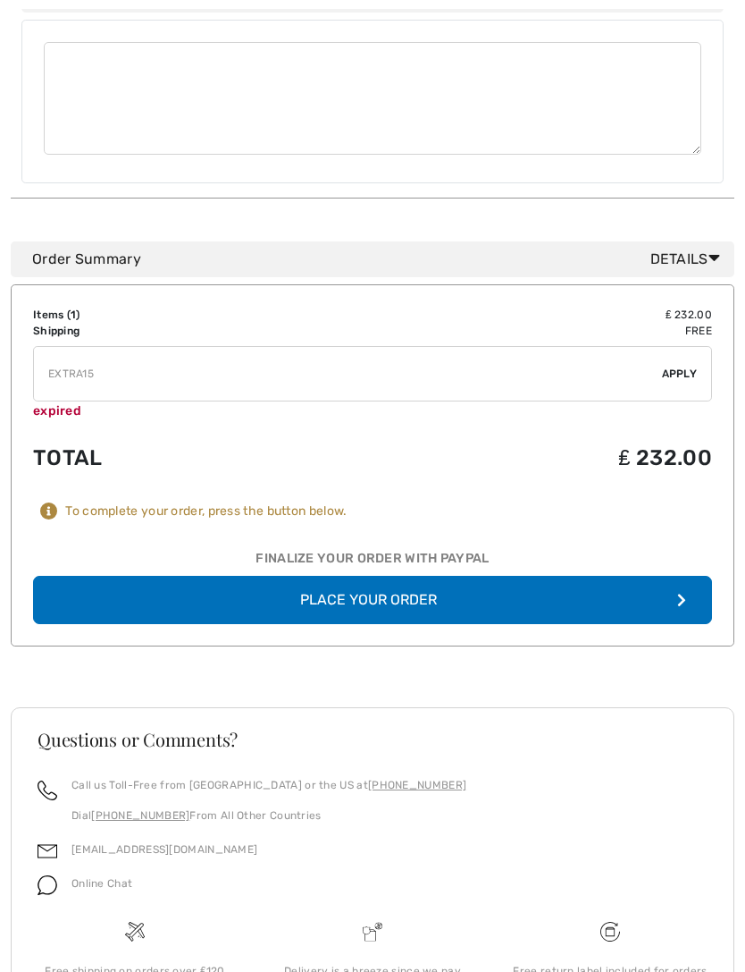
scroll to position [787, 0]
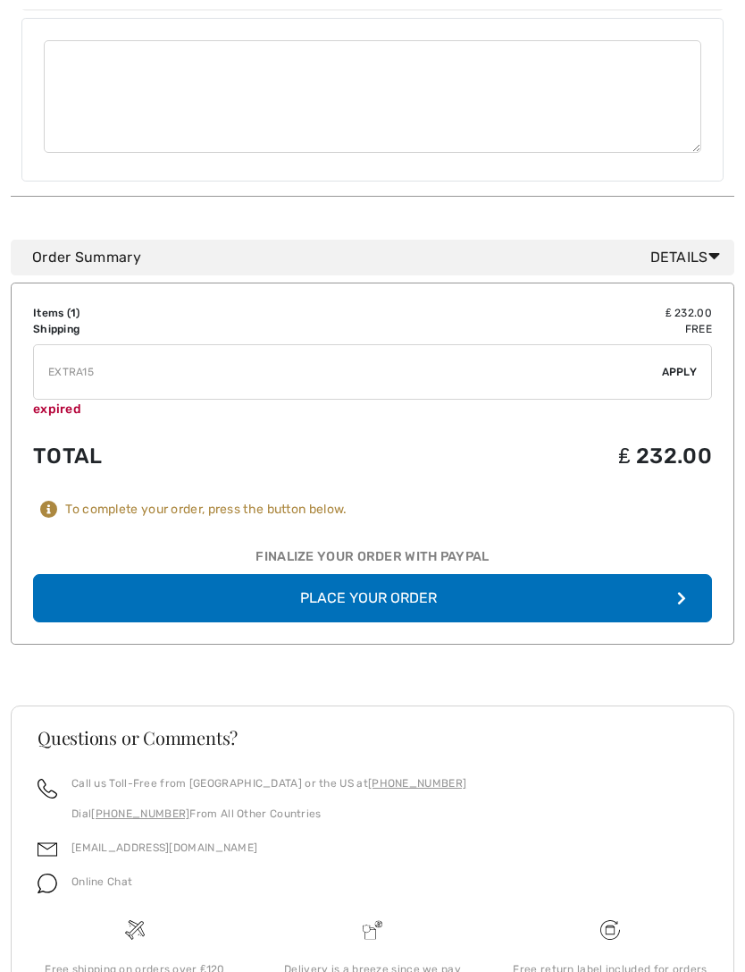
click at [666, 961] on div "Free return label included for orders shipped to [GEOGRAPHIC_DATA] and [GEOGRAP…" at bounding box center [610, 985] width 209 height 48
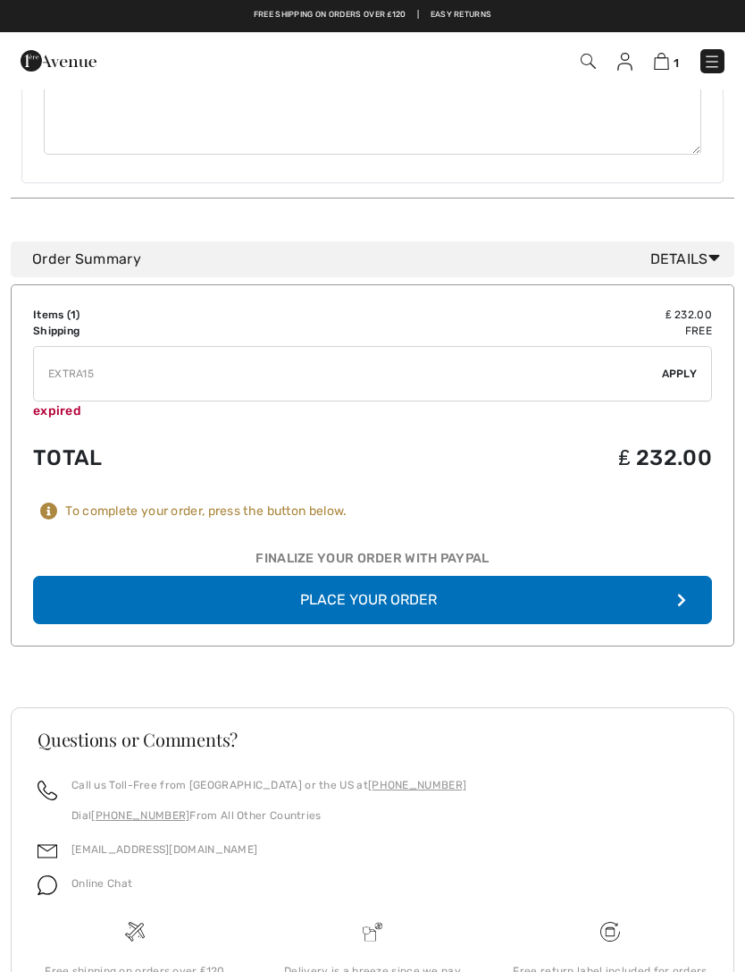
click at [90, 347] on input "TEXT" at bounding box center [348, 374] width 628 height 54
type input "E"
click at [677, 366] on span "Apply" at bounding box center [680, 374] width 36 height 16
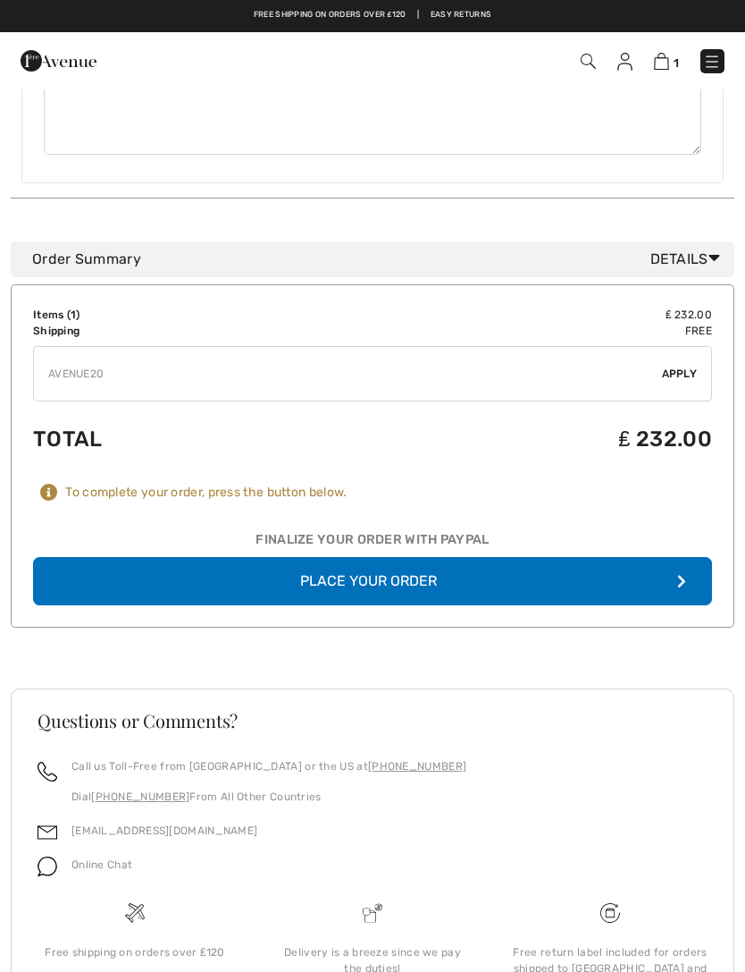
scroll to position [784, 0]
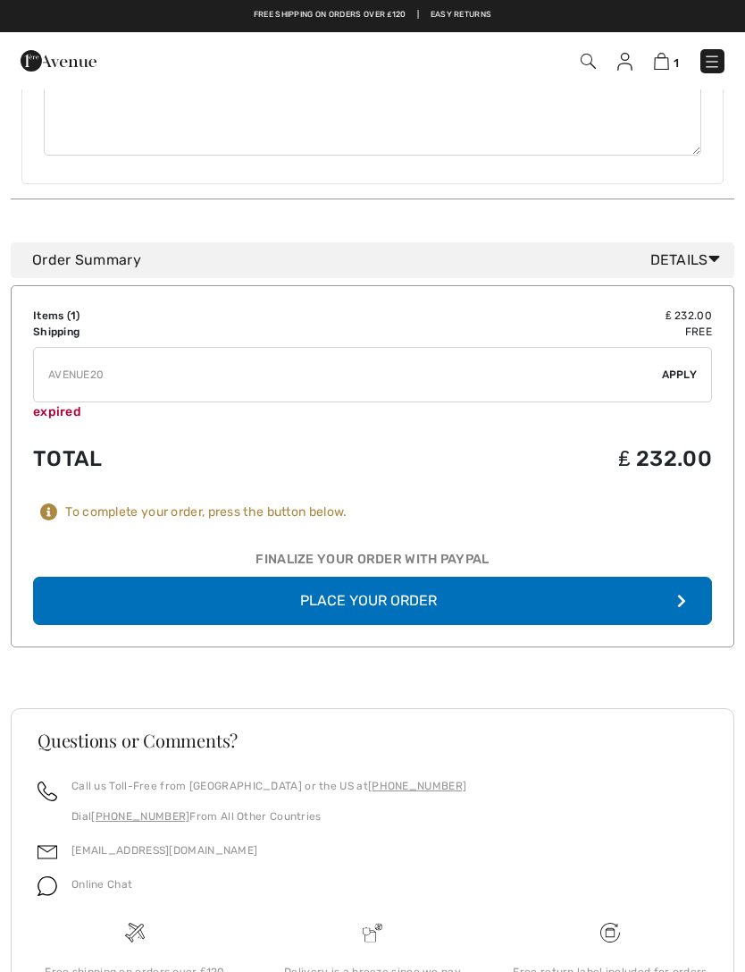
click at [104, 348] on input "TEXT" at bounding box center [348, 375] width 628 height 54
type input "A"
click at [652, 348] on input "TEXT" at bounding box center [348, 375] width 628 height 54
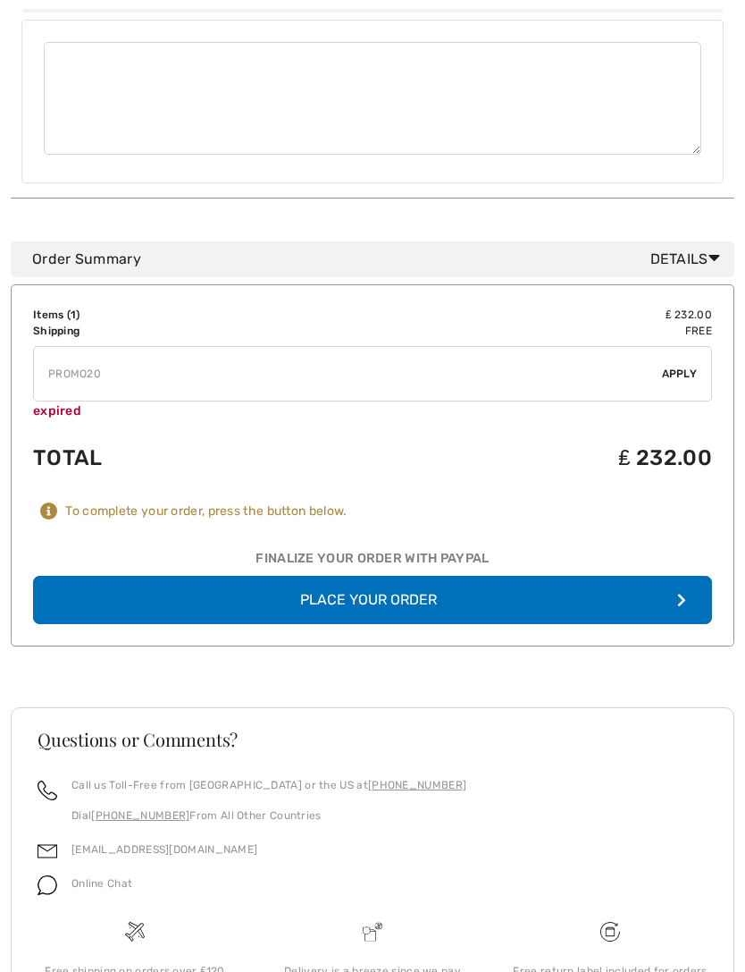
click at [680, 366] on span "Apply" at bounding box center [680, 374] width 36 height 16
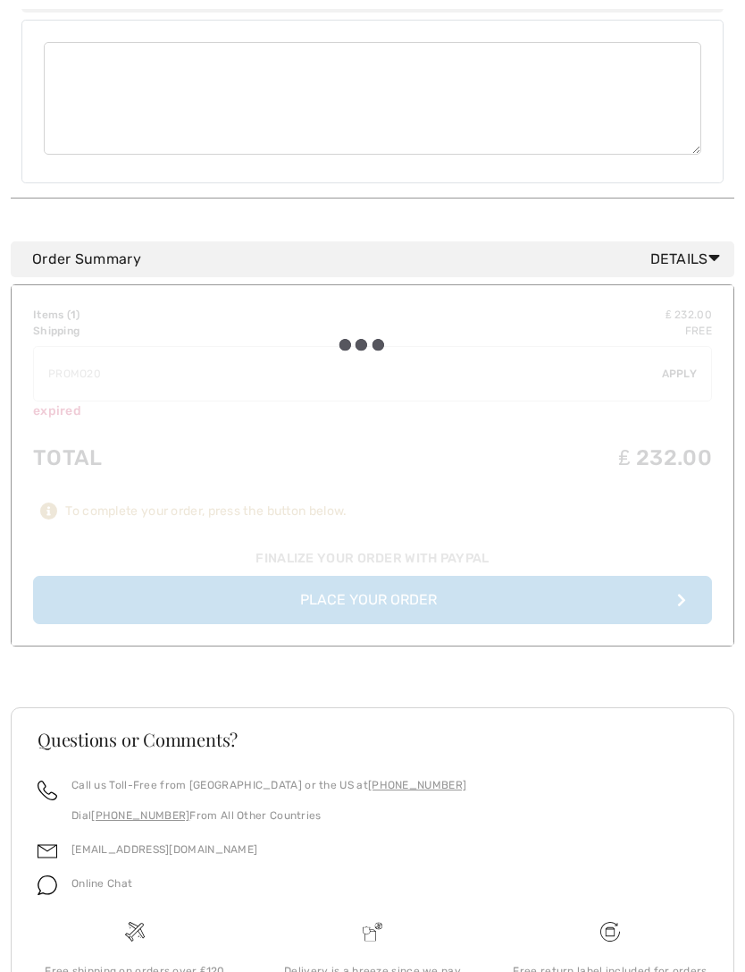
type input "PR0M020"
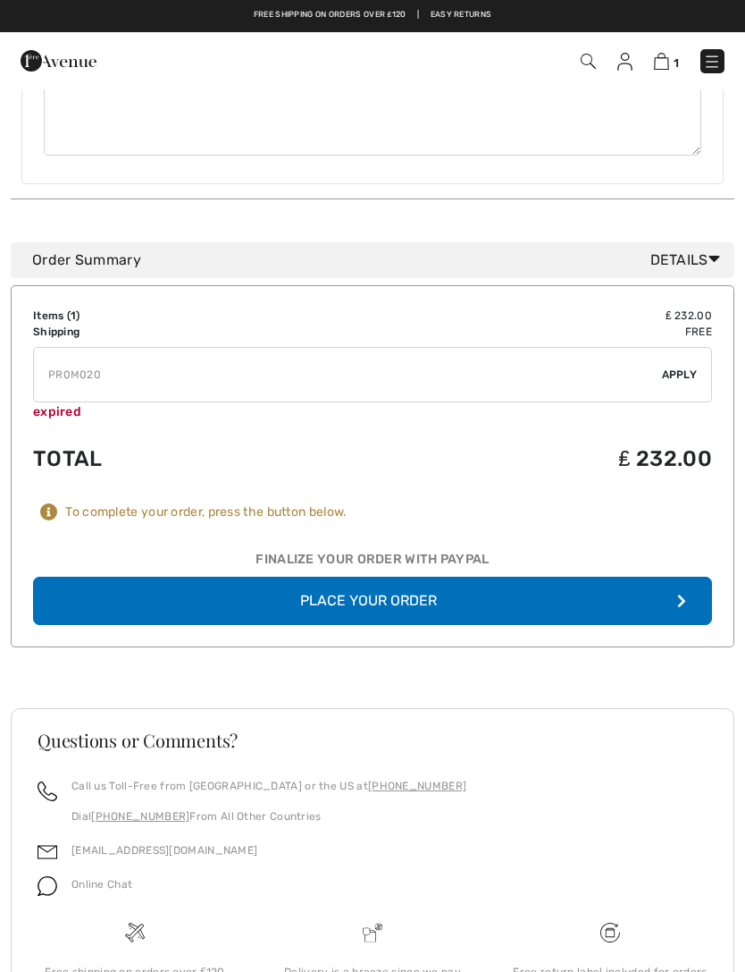
click at [337, 576] on button "Place Your Order" at bounding box center [372, 600] width 679 height 48
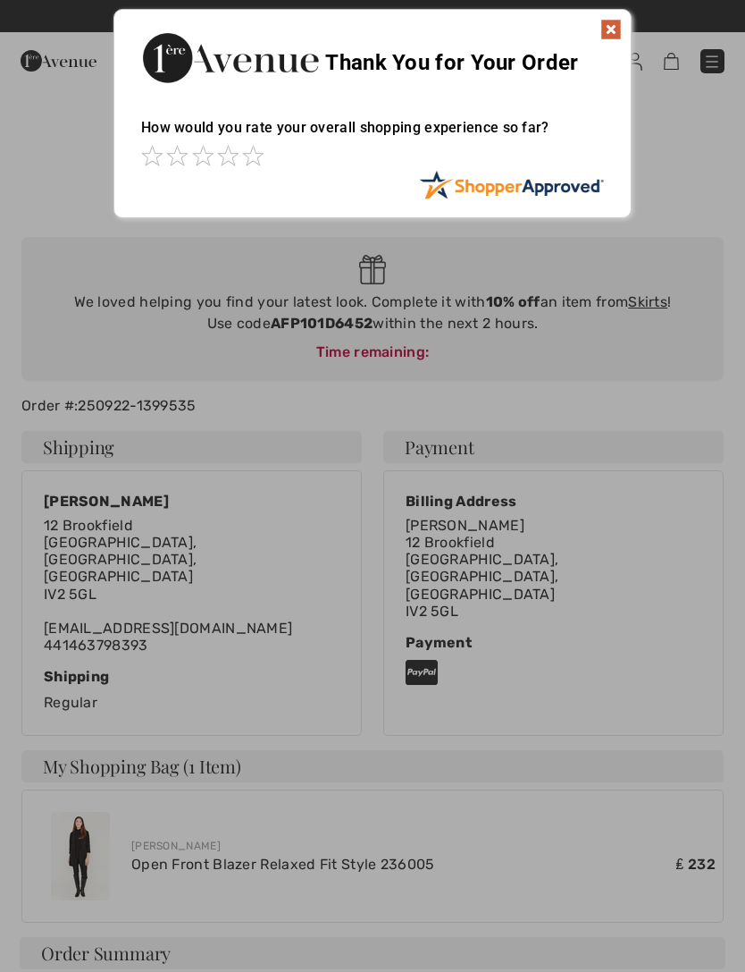
click at [610, 39] on img at bounding box center [611, 29] width 21 height 21
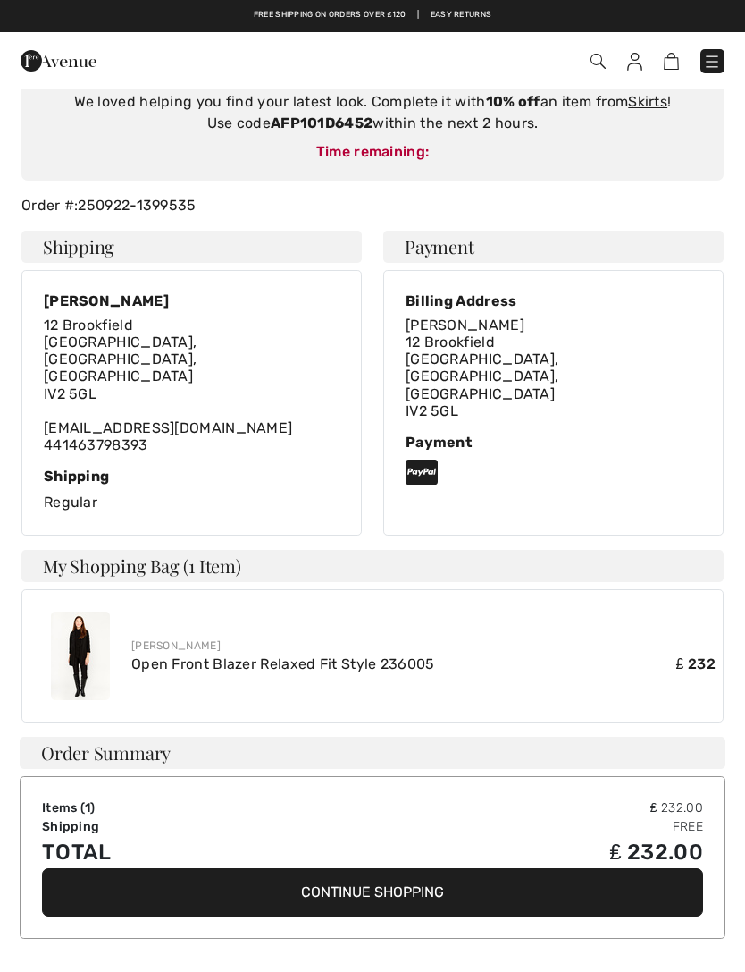
scroll to position [204, 0]
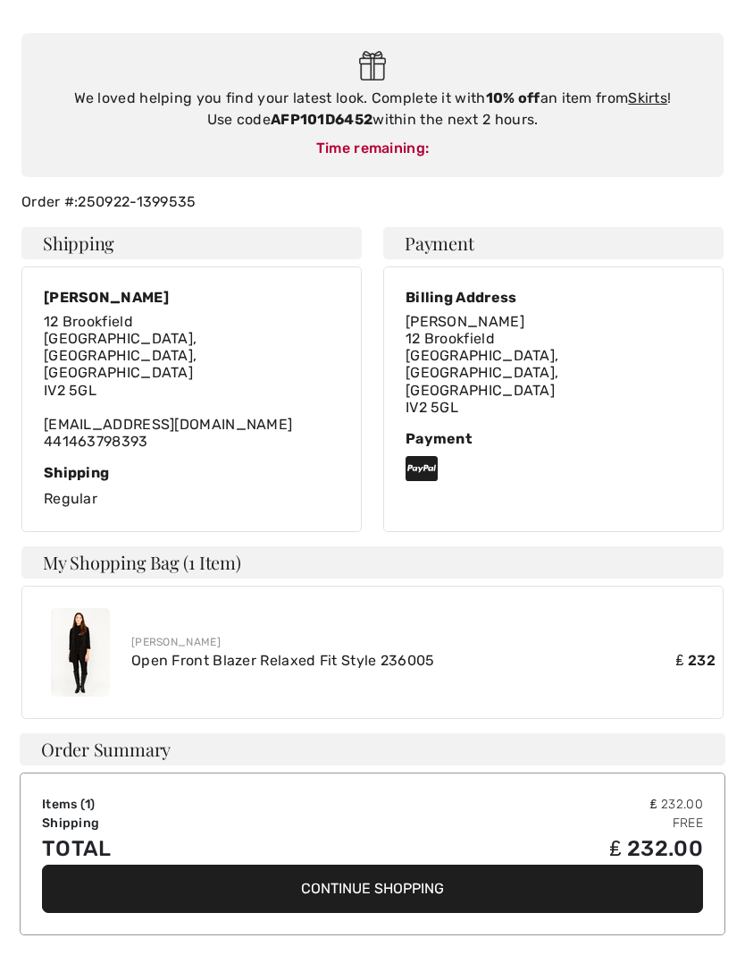
click at [436, 454] on icon at bounding box center [422, 468] width 32 height 29
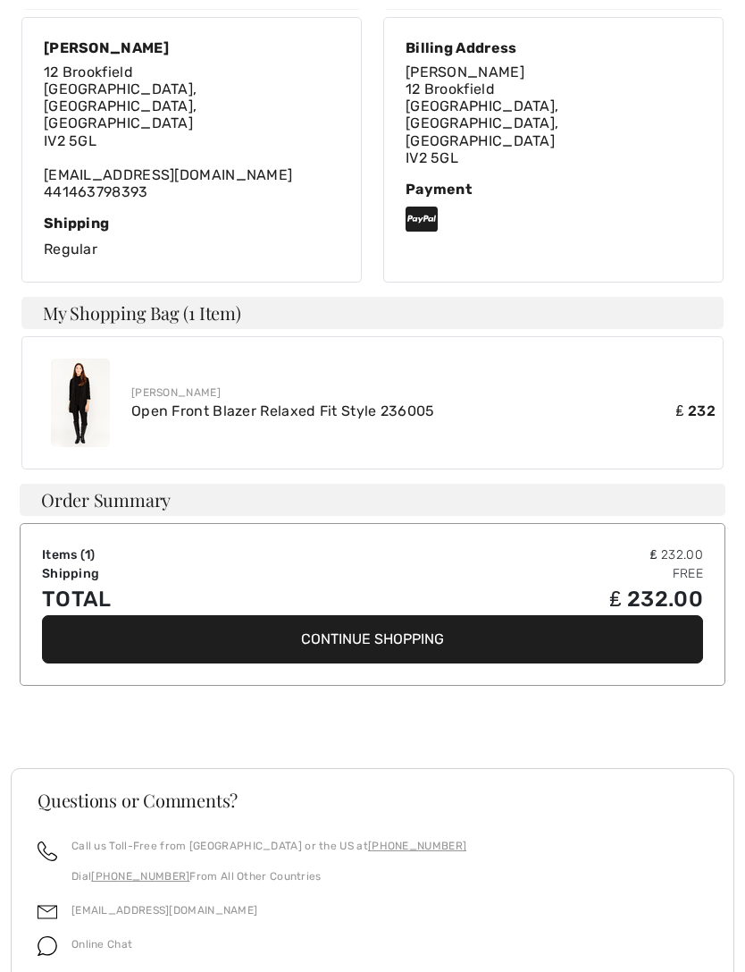
scroll to position [534, 0]
